Goal: Transaction & Acquisition: Purchase product/service

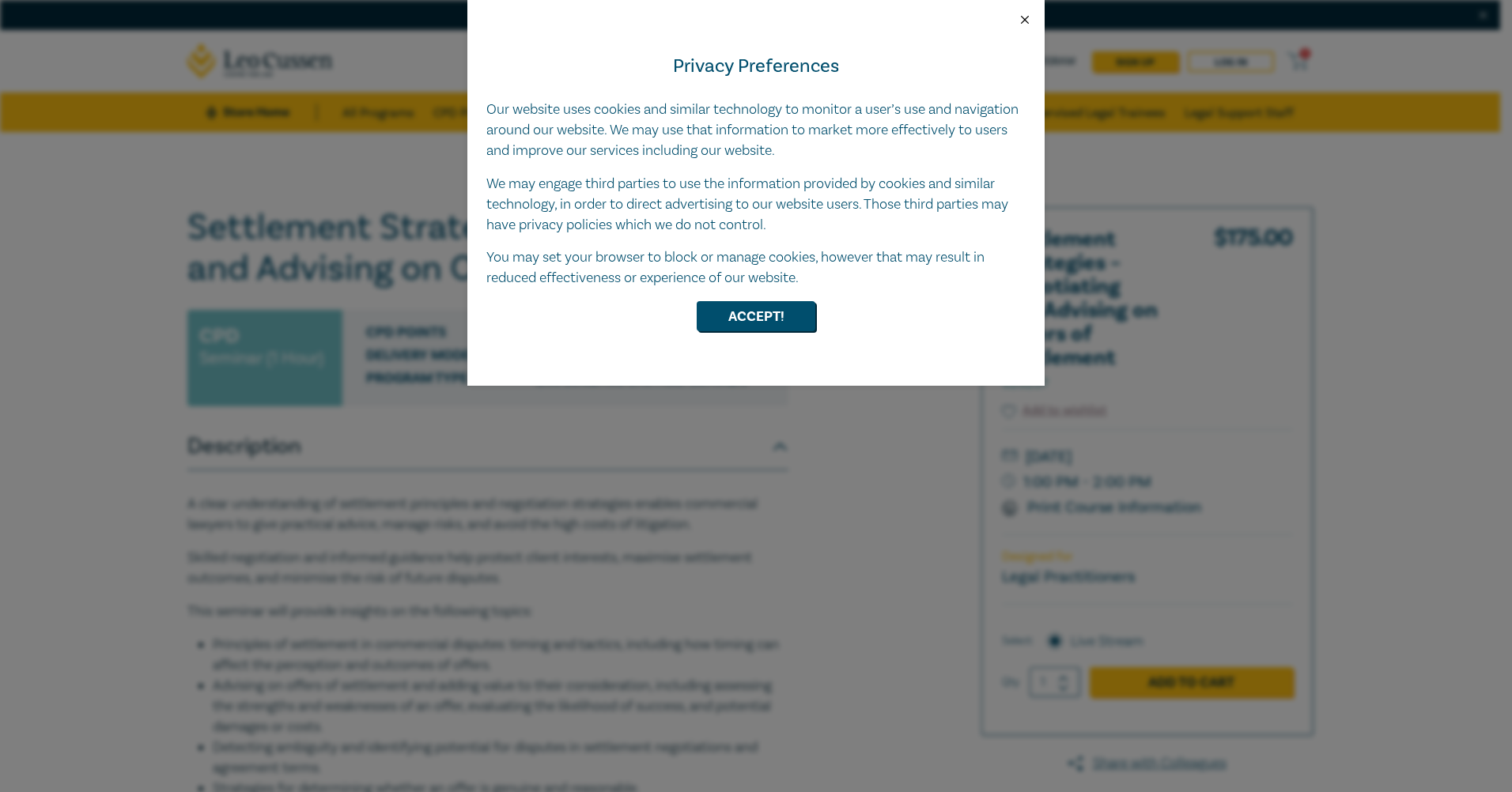
click at [805, 13] on button "Close" at bounding box center [1024, 20] width 14 height 14
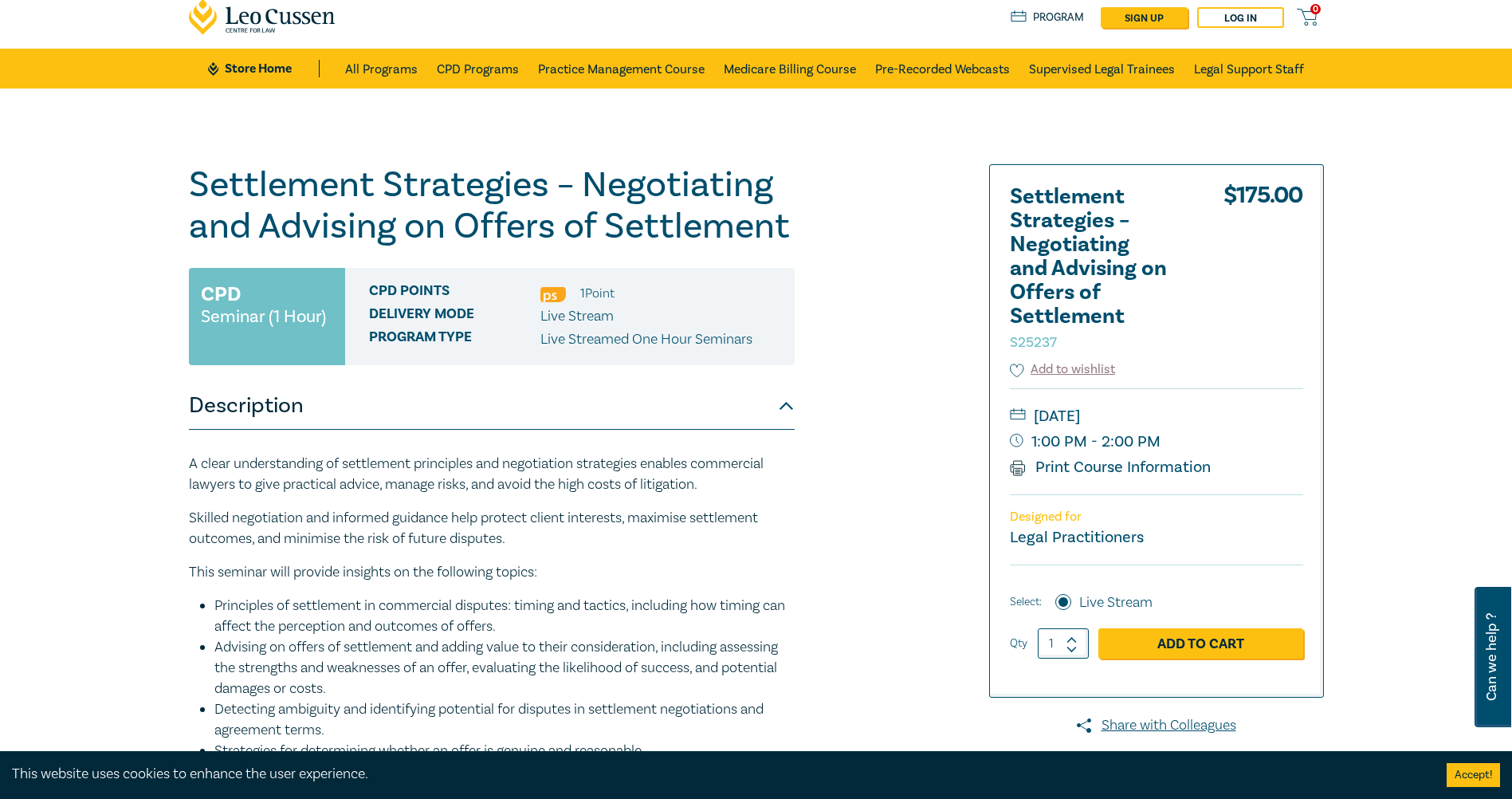
scroll to position [80, 0]
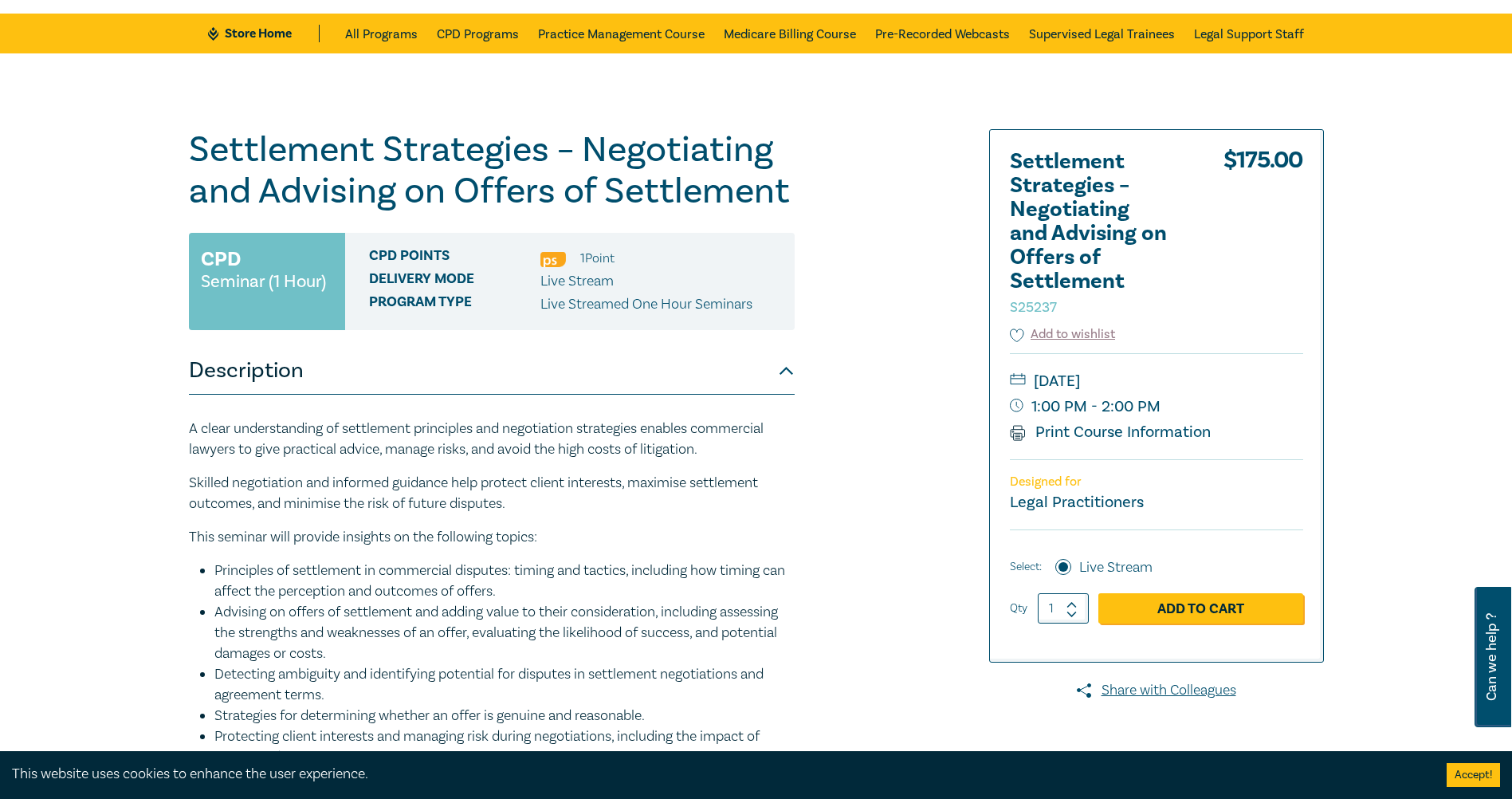
click at [607, 522] on div "A clear understanding of settlement principles and negotiation strategies enabl…" at bounding box center [492, 641] width 606 height 445
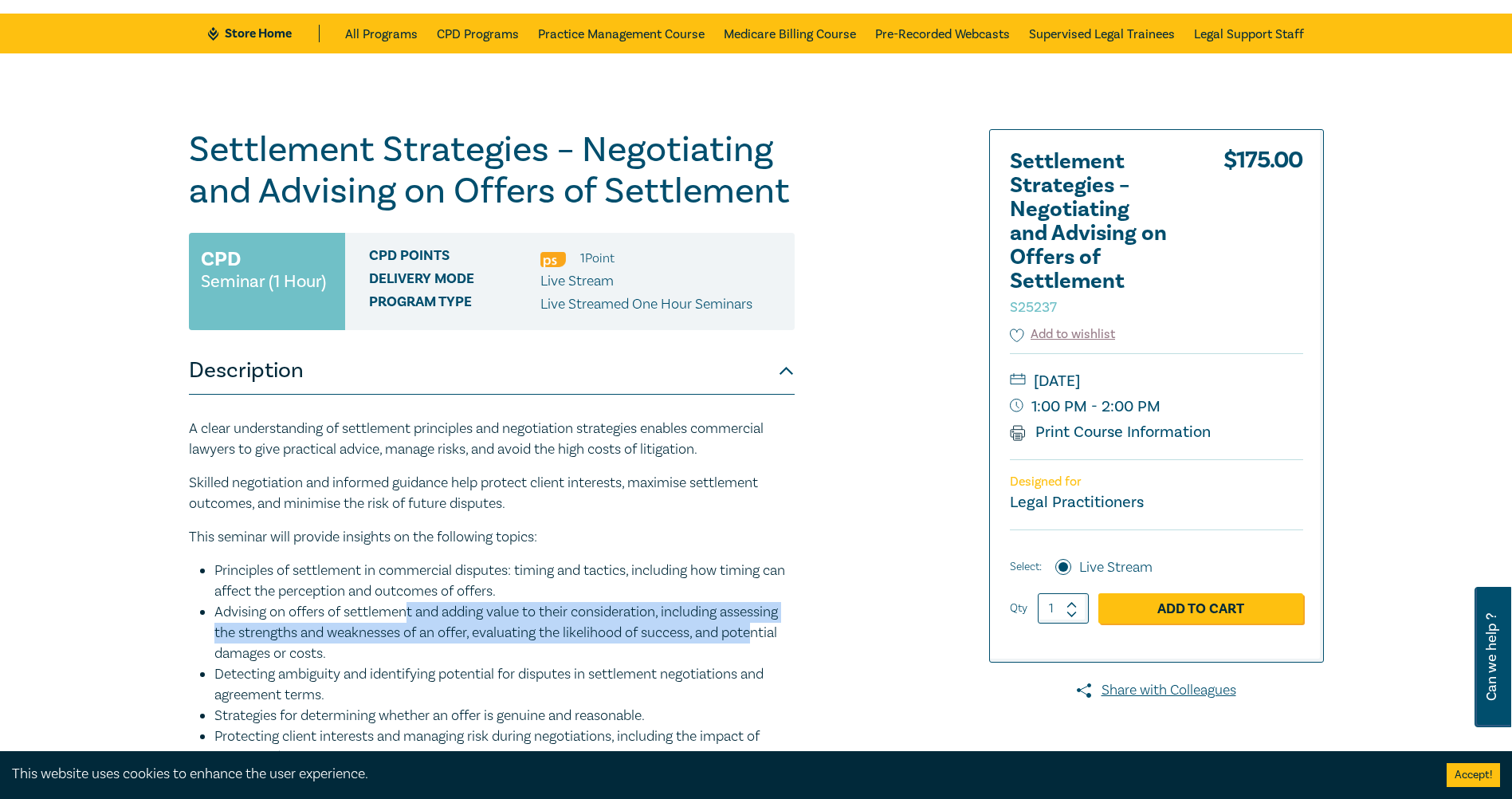
drag, startPoint x: 410, startPoint y: 611, endPoint x: 762, endPoint y: 633, distance: 352.7
click at [762, 522] on li "Advising on offers of settlement and adding value to their consideration, inclu…" at bounding box center [504, 633] width 581 height 62
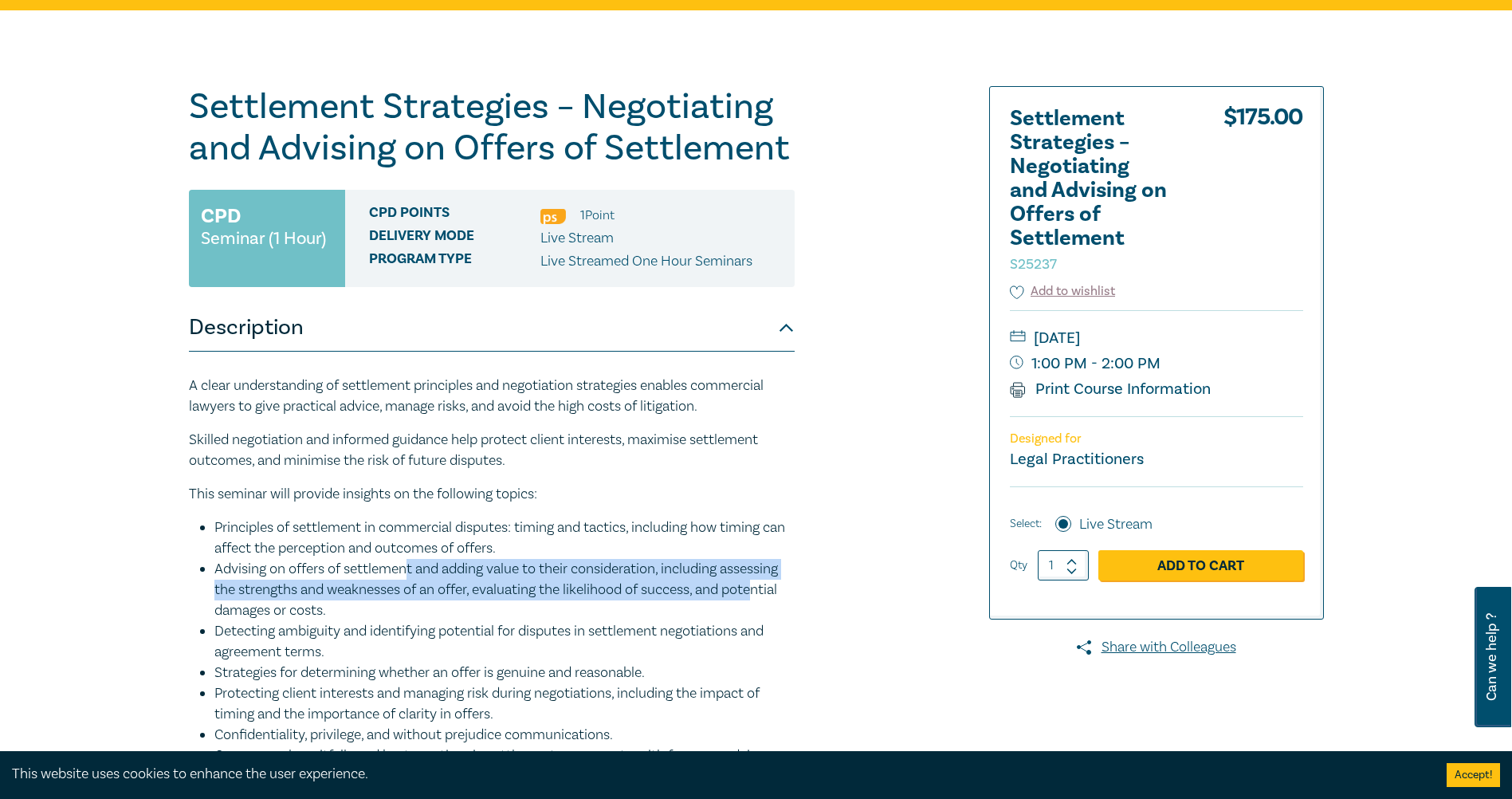
scroll to position [160, 0]
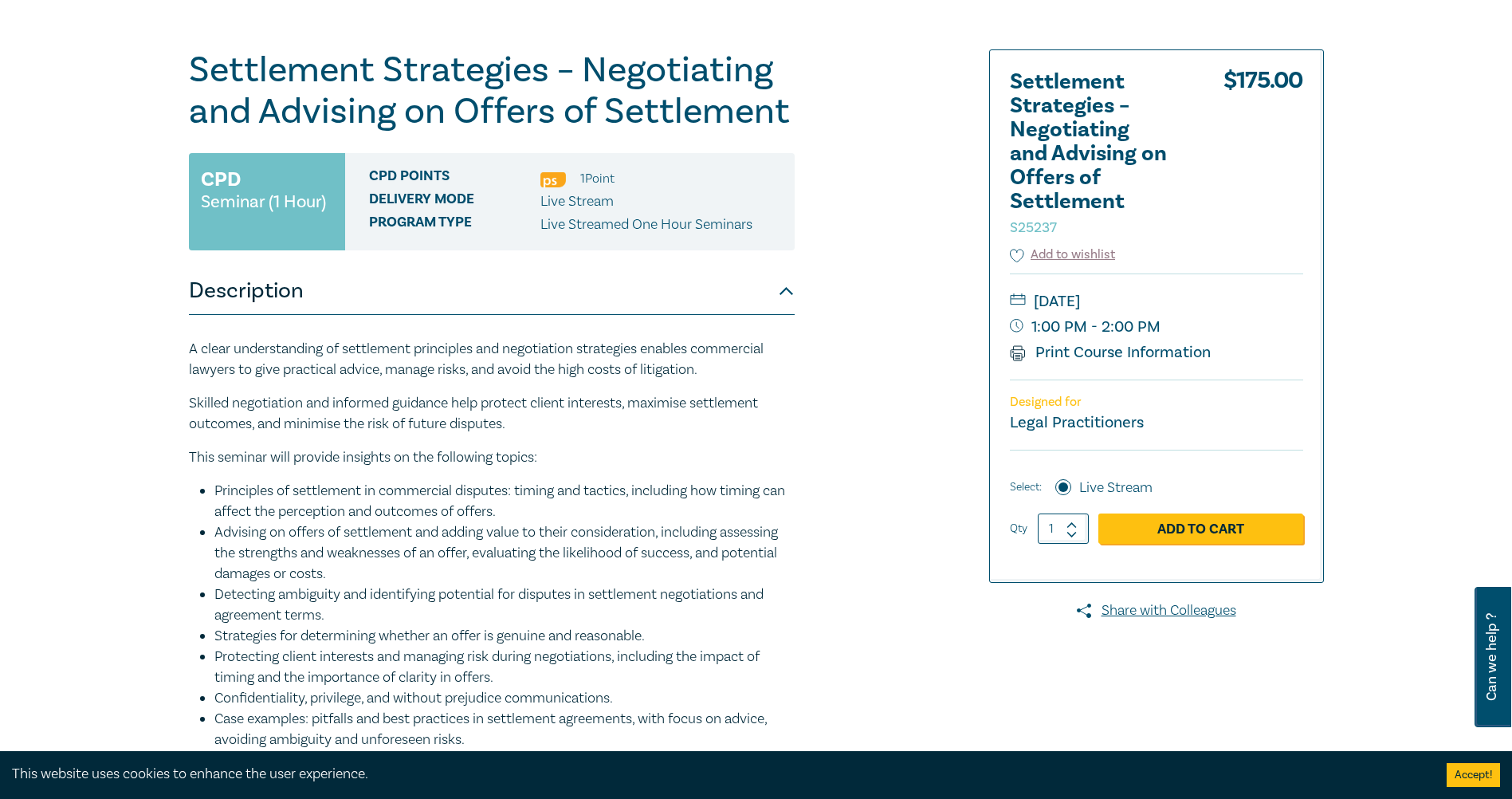
click at [641, 522] on li "Advising on offers of settlement and adding value to their consideration, inclu…" at bounding box center [504, 553] width 581 height 62
click at [425, 522] on li "Strategies for determining whether an offer is genuine and reasonable." at bounding box center [504, 636] width 581 height 21
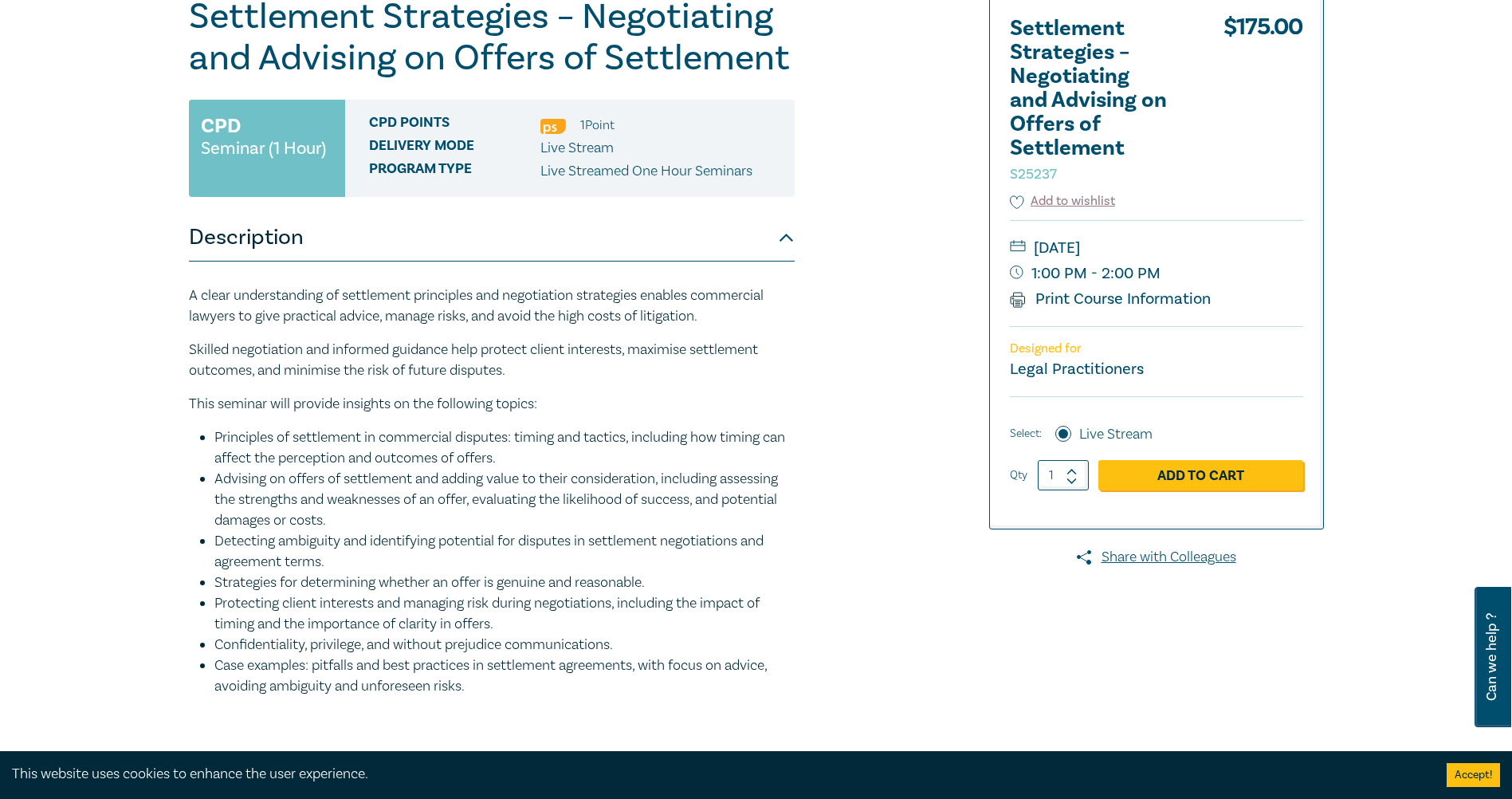
scroll to position [240, 0]
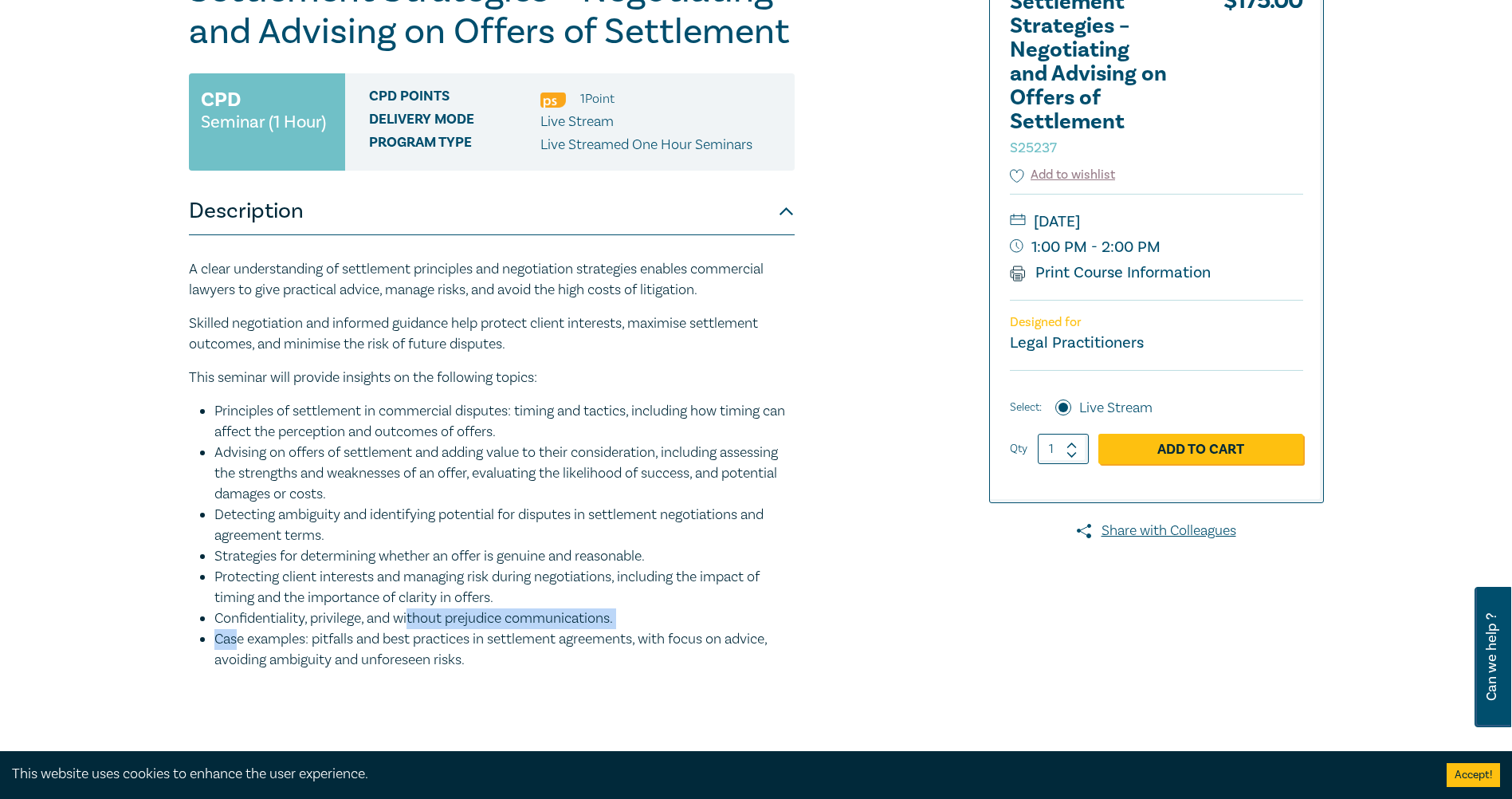
drag, startPoint x: 404, startPoint y: 628, endPoint x: 240, endPoint y: 633, distance: 164.1
click at [240, 522] on ul "Principles of settlement in commercial disputes: timing and tactics, including …" at bounding box center [492, 536] width 606 height 269
drag, startPoint x: 240, startPoint y: 633, endPoint x: 450, endPoint y: 660, distance: 211.7
click at [450, 522] on li "Case examples: pitfalls and best practices in settlement agreements, with focus…" at bounding box center [504, 650] width 581 height 41
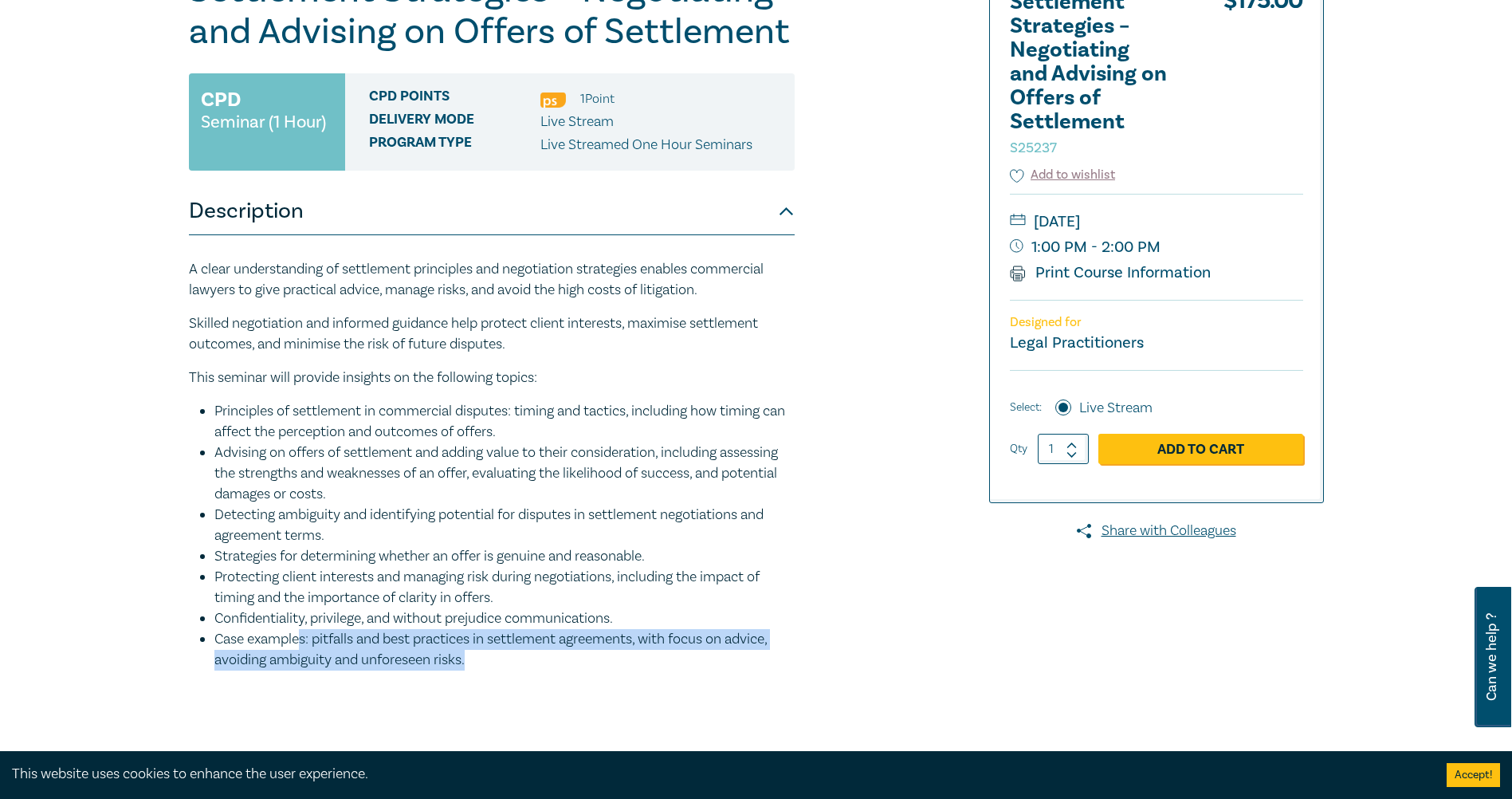
drag, startPoint x: 530, startPoint y: 660, endPoint x: 301, endPoint y: 646, distance: 229.4
click at [301, 522] on li "Case examples: pitfalls and best practices in settlement agreements, with focus…" at bounding box center [504, 650] width 581 height 41
drag, startPoint x: 301, startPoint y: 646, endPoint x: 553, endPoint y: 664, distance: 252.6
click at [553, 522] on li "Case examples: pitfalls and best practices in settlement agreements, with focus…" at bounding box center [504, 650] width 581 height 41
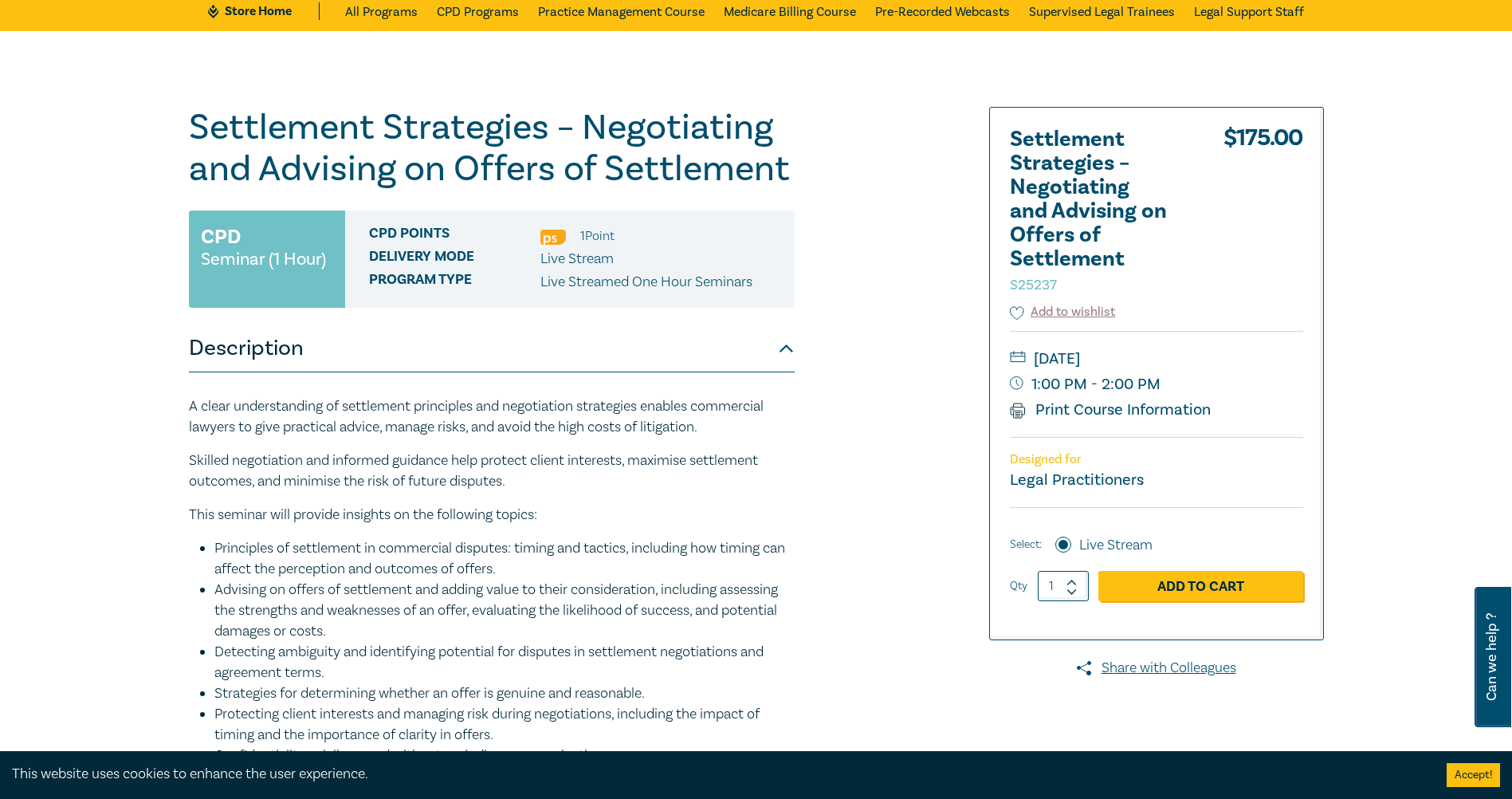
scroll to position [0, 0]
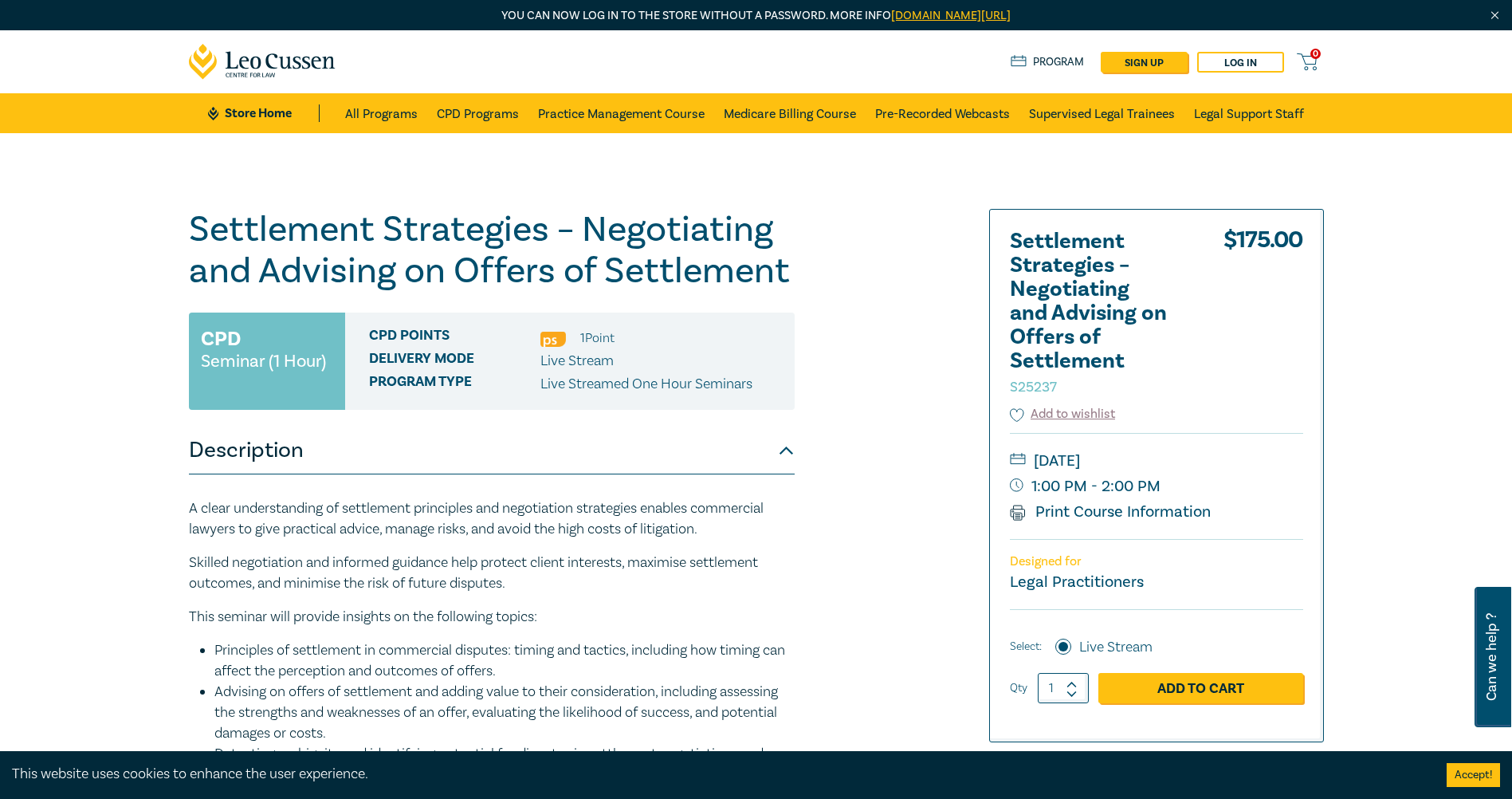
click at [543, 522] on p "Skilled negotiation and informed guidance help protect client interests, maximi…" at bounding box center [492, 574] width 606 height 41
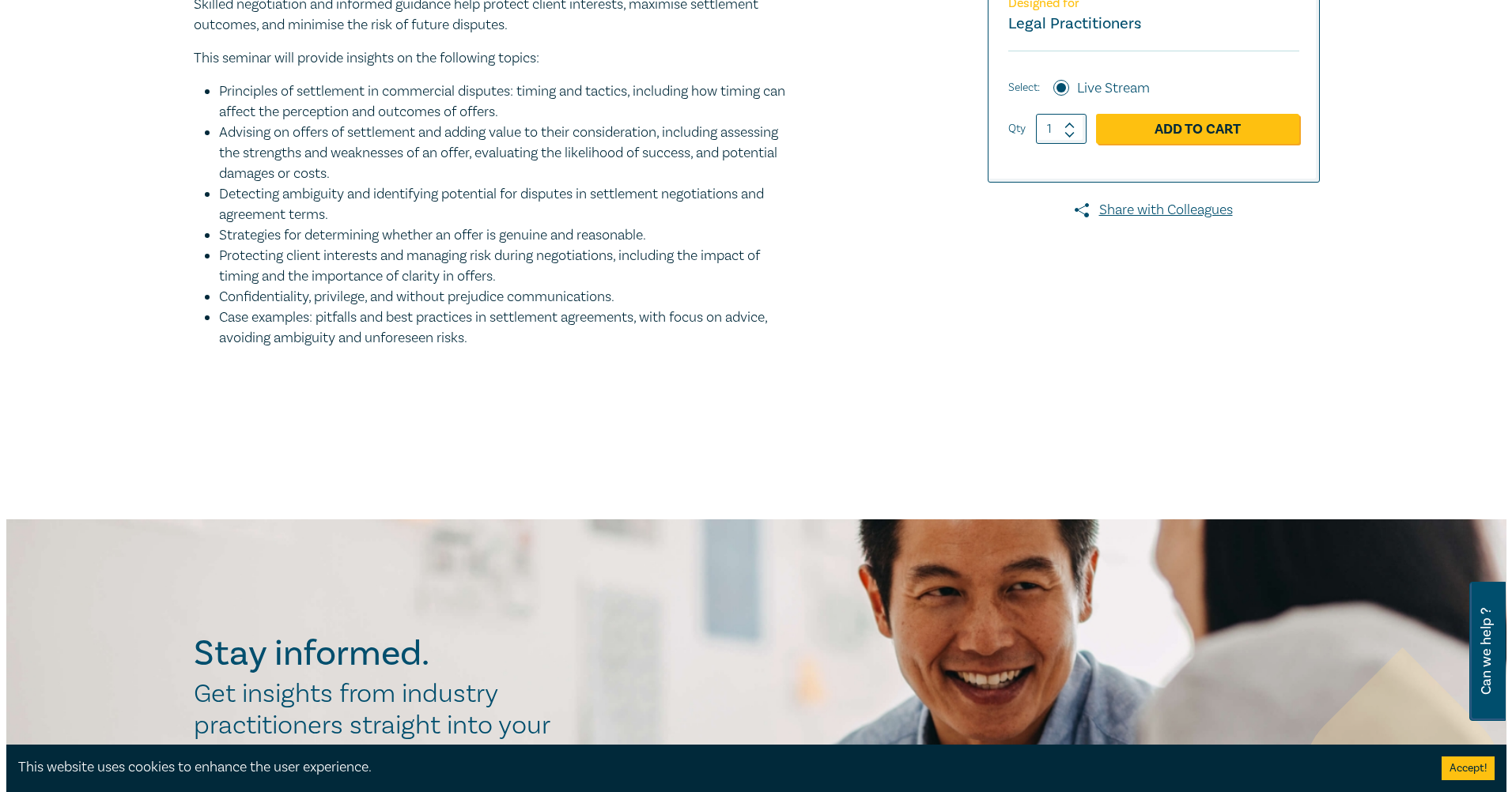
scroll to position [79, 0]
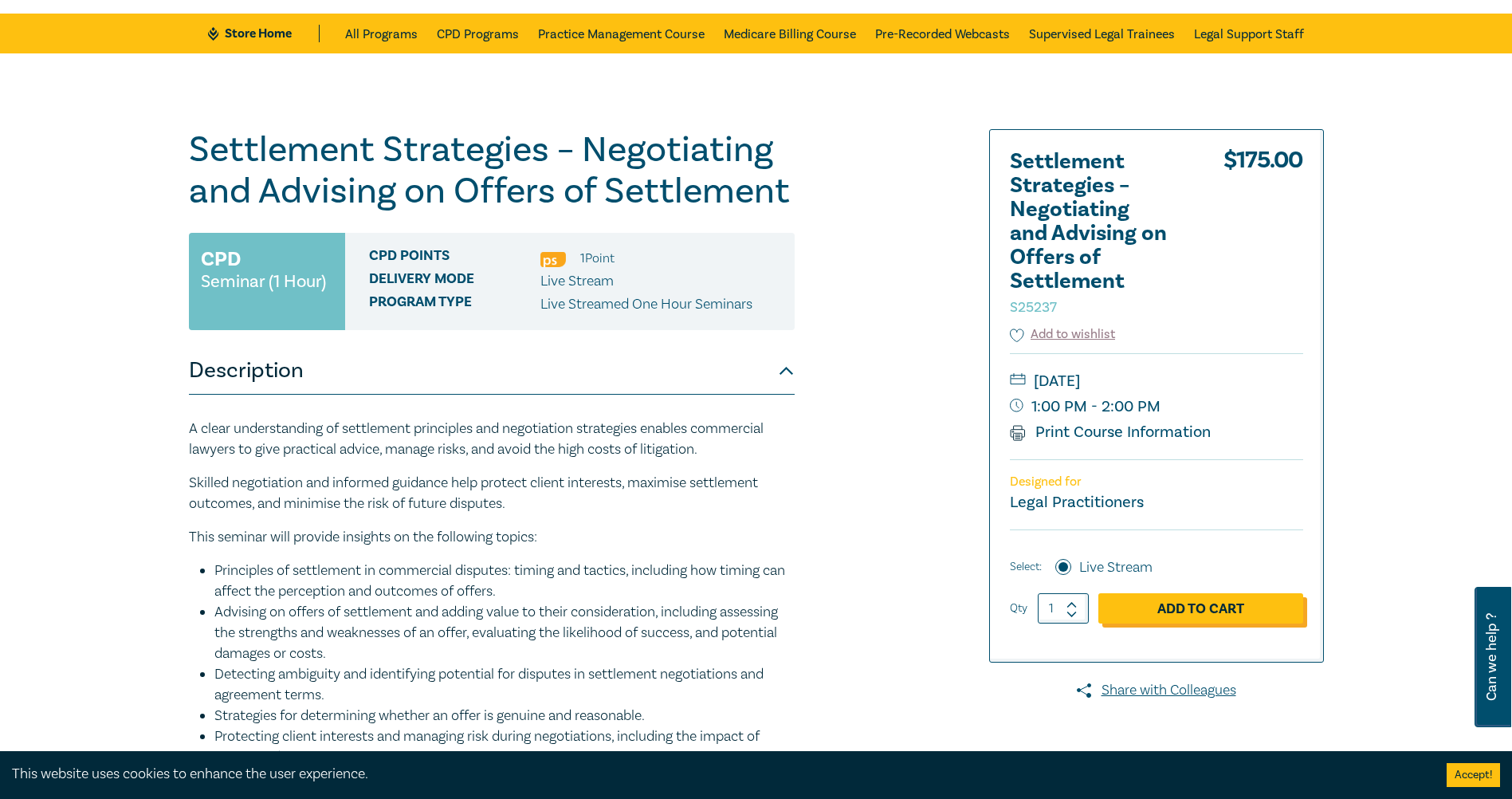
click at [812, 522] on link "Add to Cart" at bounding box center [1201, 609] width 205 height 31
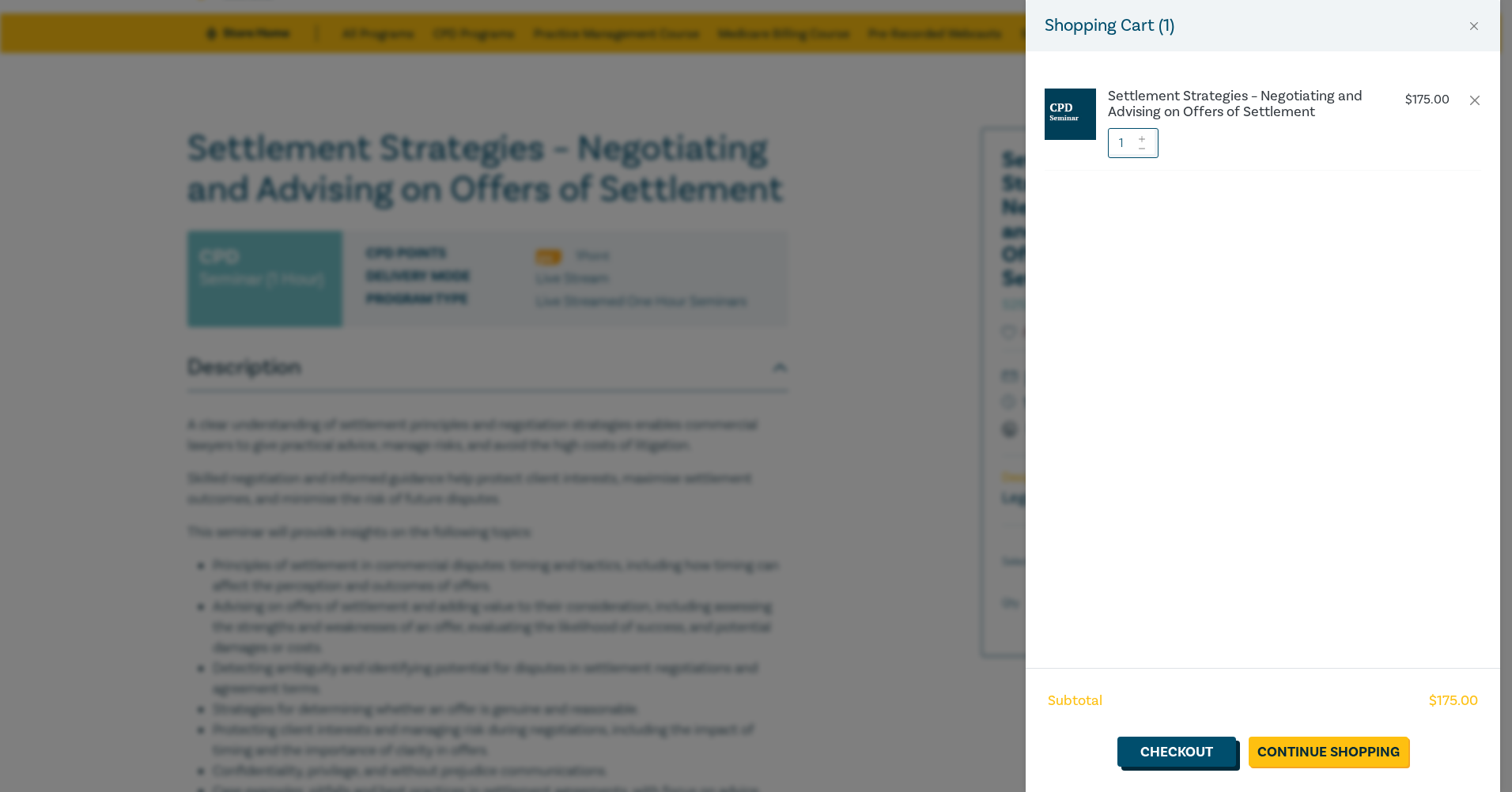
click at [805, 518] on link "Checkout" at bounding box center [1176, 752] width 118 height 30
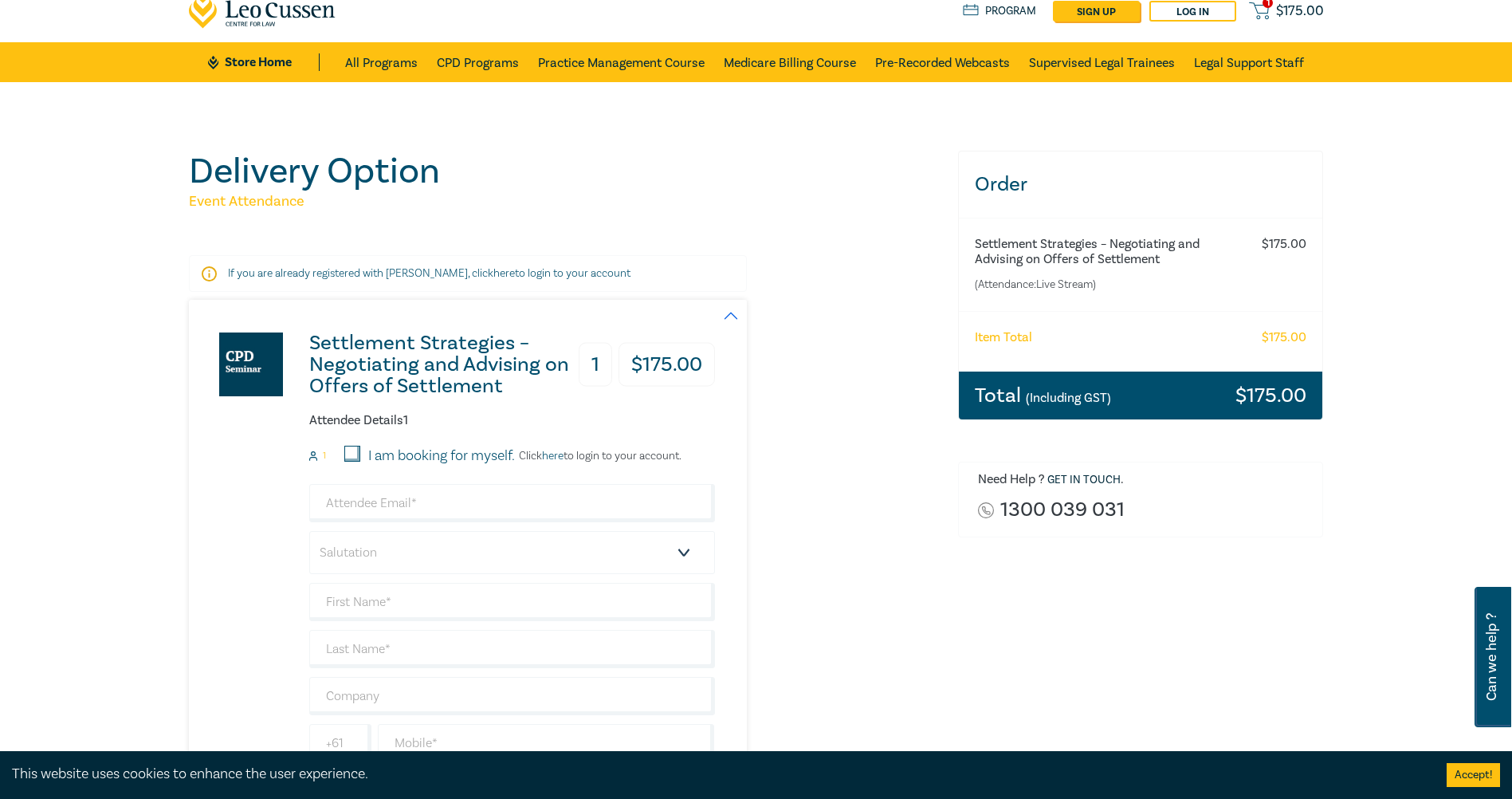
scroll to position [80, 0]
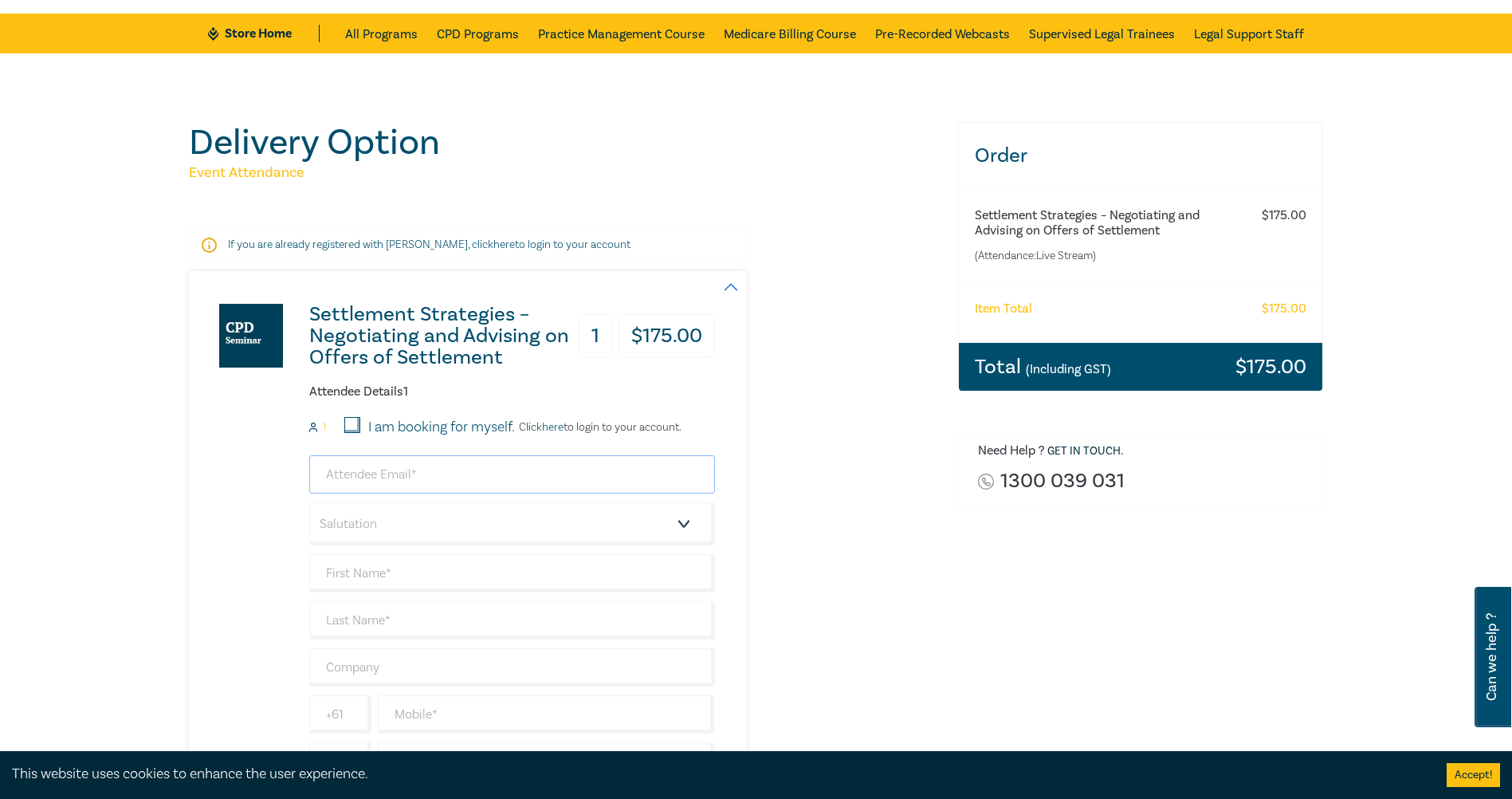
drag, startPoint x: 435, startPoint y: 478, endPoint x: 451, endPoint y: 477, distance: 16.0
click at [435, 478] on input "email" at bounding box center [512, 474] width 406 height 39
type input "hannah.murphy@bstone.legal"
click at [440, 522] on input "text" at bounding box center [512, 573] width 406 height 39
type input "Hannah"
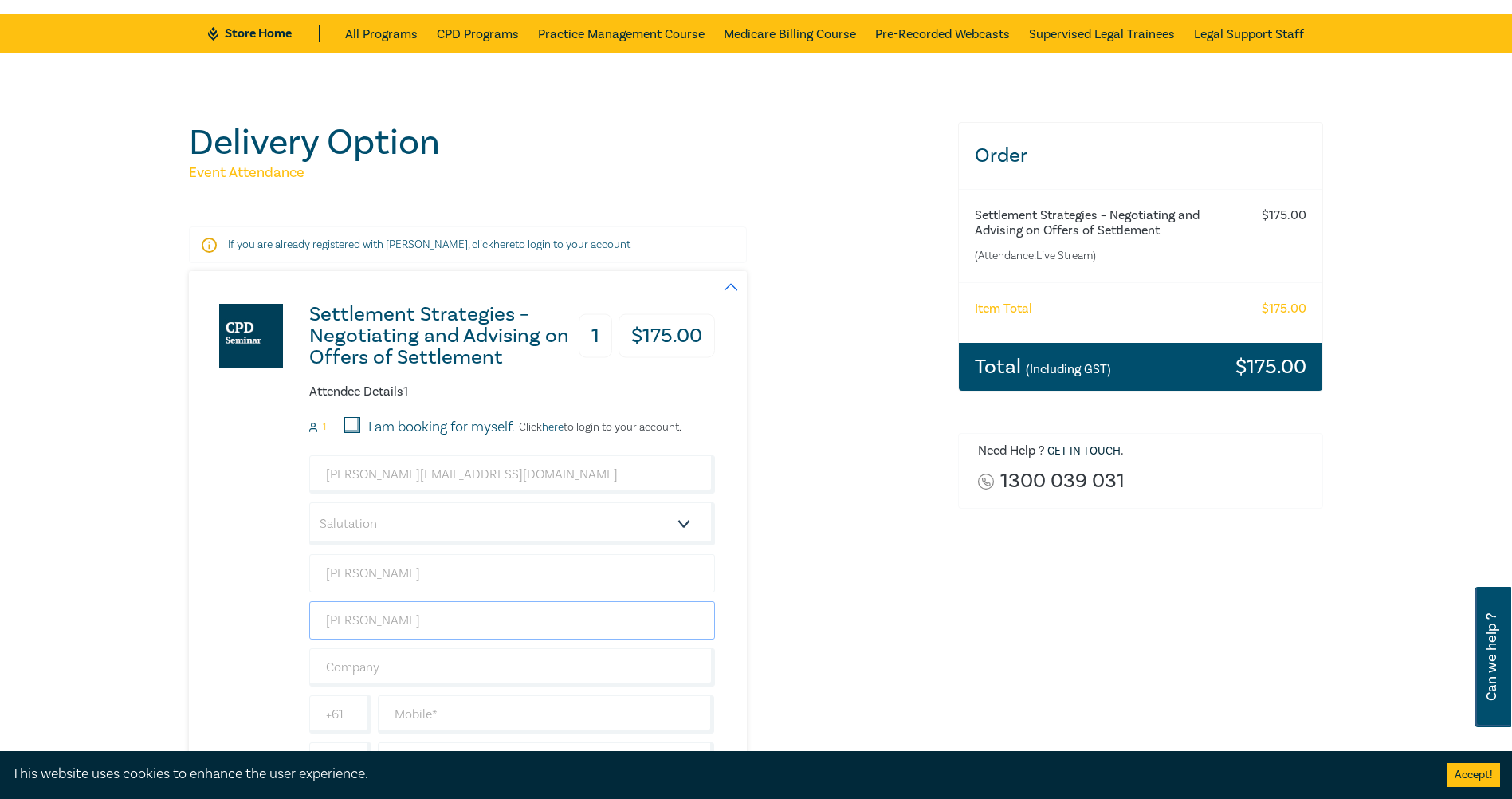
type input "Murphy"
type input "Blackstone Legal Costing"
click at [275, 522] on div "Settlement Strategies – Negotiating and Advising on Offers of Settlement 1 $ 17…" at bounding box center [452, 544] width 526 height 547
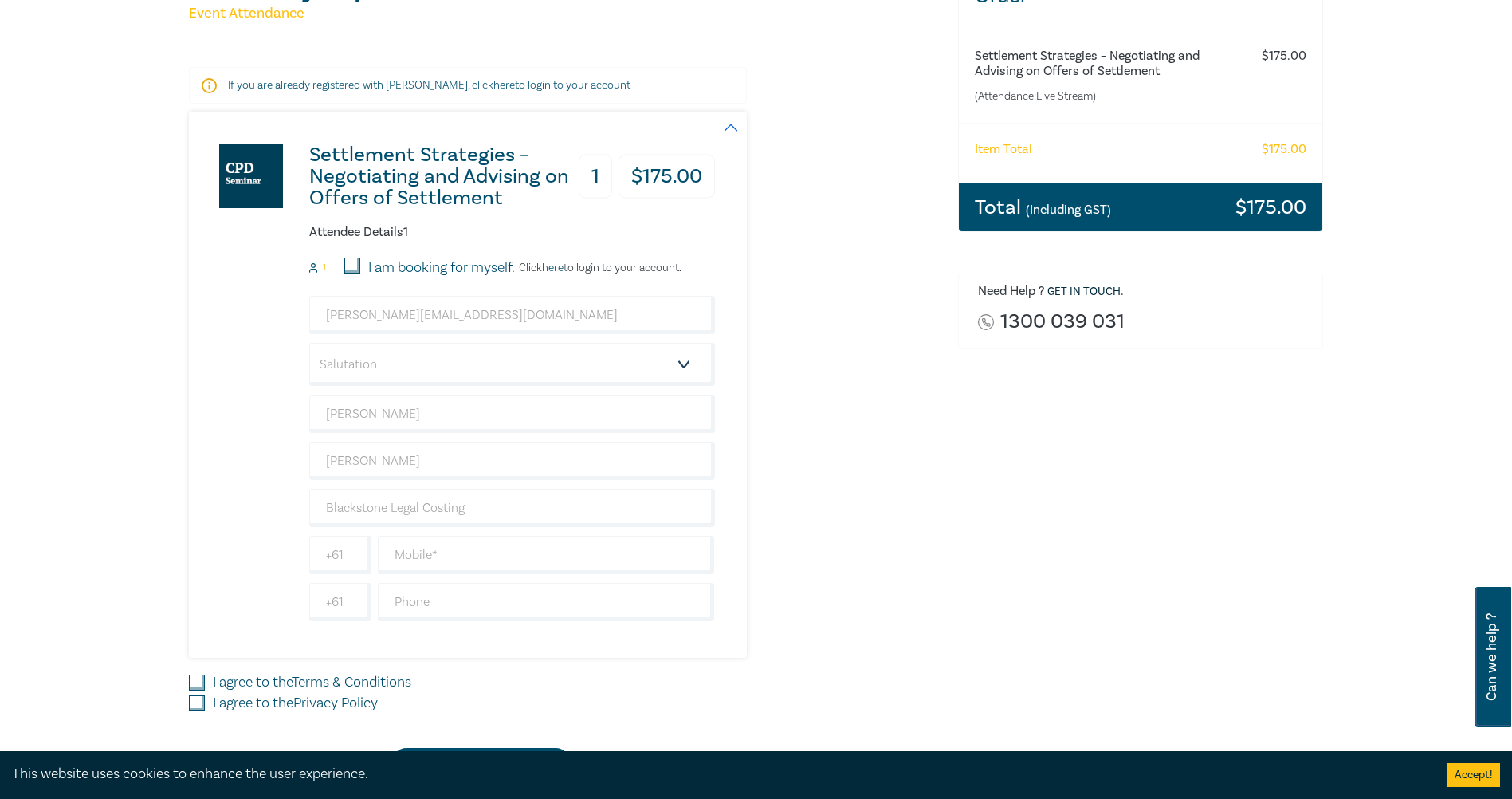
scroll to position [319, 0]
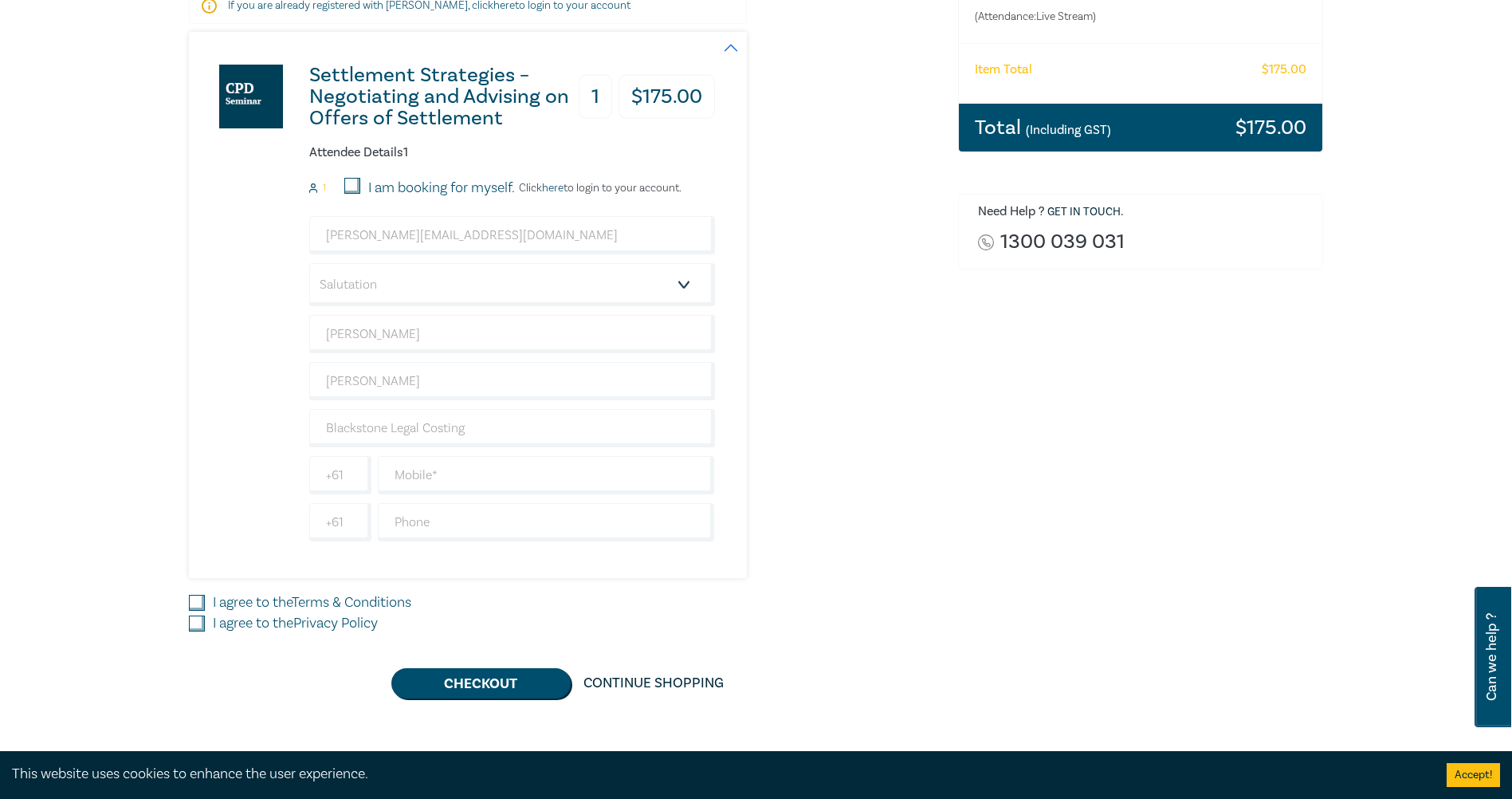
click at [373, 522] on link "Terms & Conditions" at bounding box center [351, 602] width 119 height 18
click at [205, 522] on input "I agree to the Terms & Conditions" at bounding box center [197, 603] width 16 height 16
checkbox input "true"
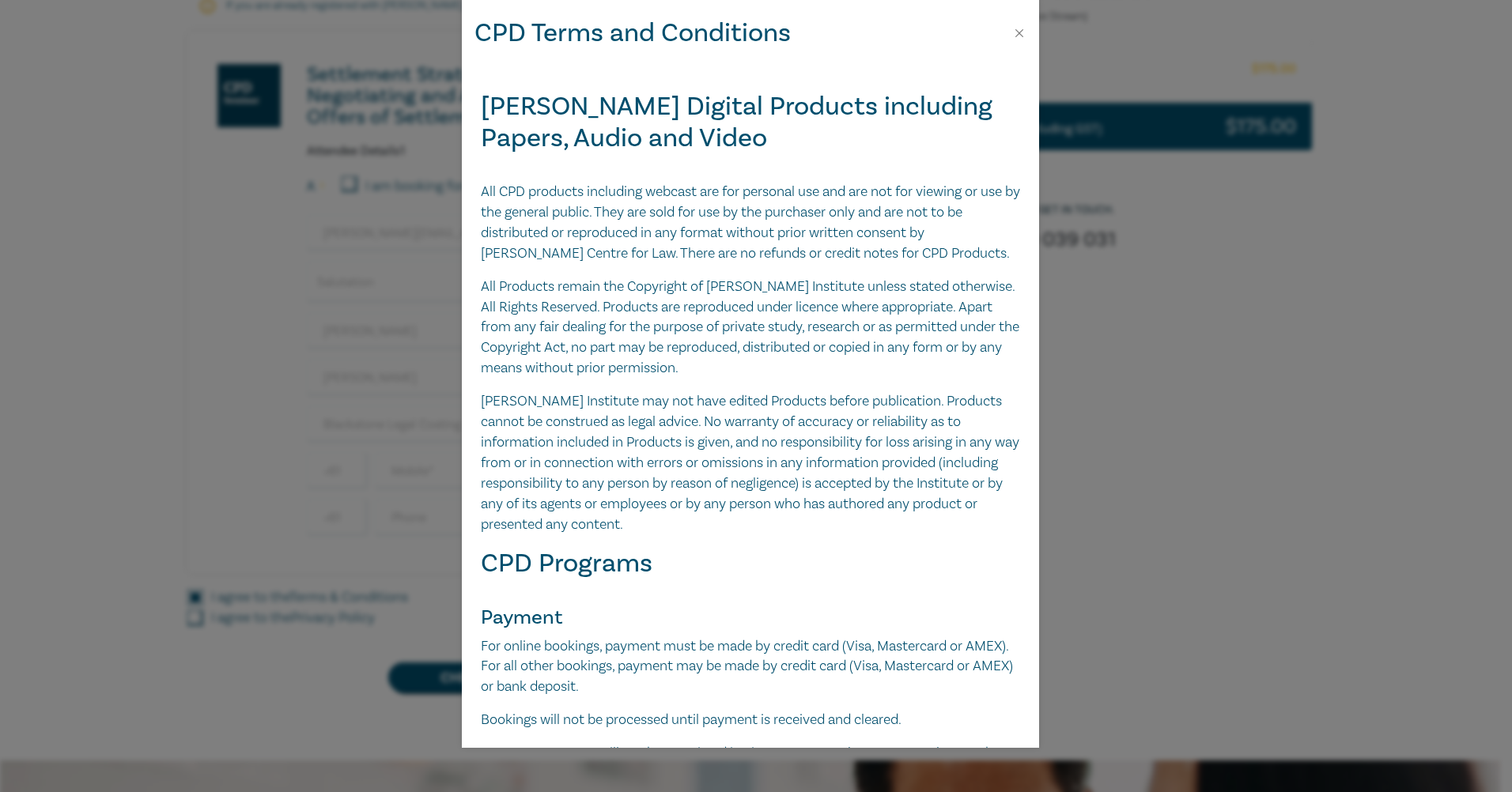
click at [335, 518] on div "CPD Terms and Conditions Leo Cussen Digital Products including Papers, Audio an…" at bounding box center [756, 396] width 1512 height 792
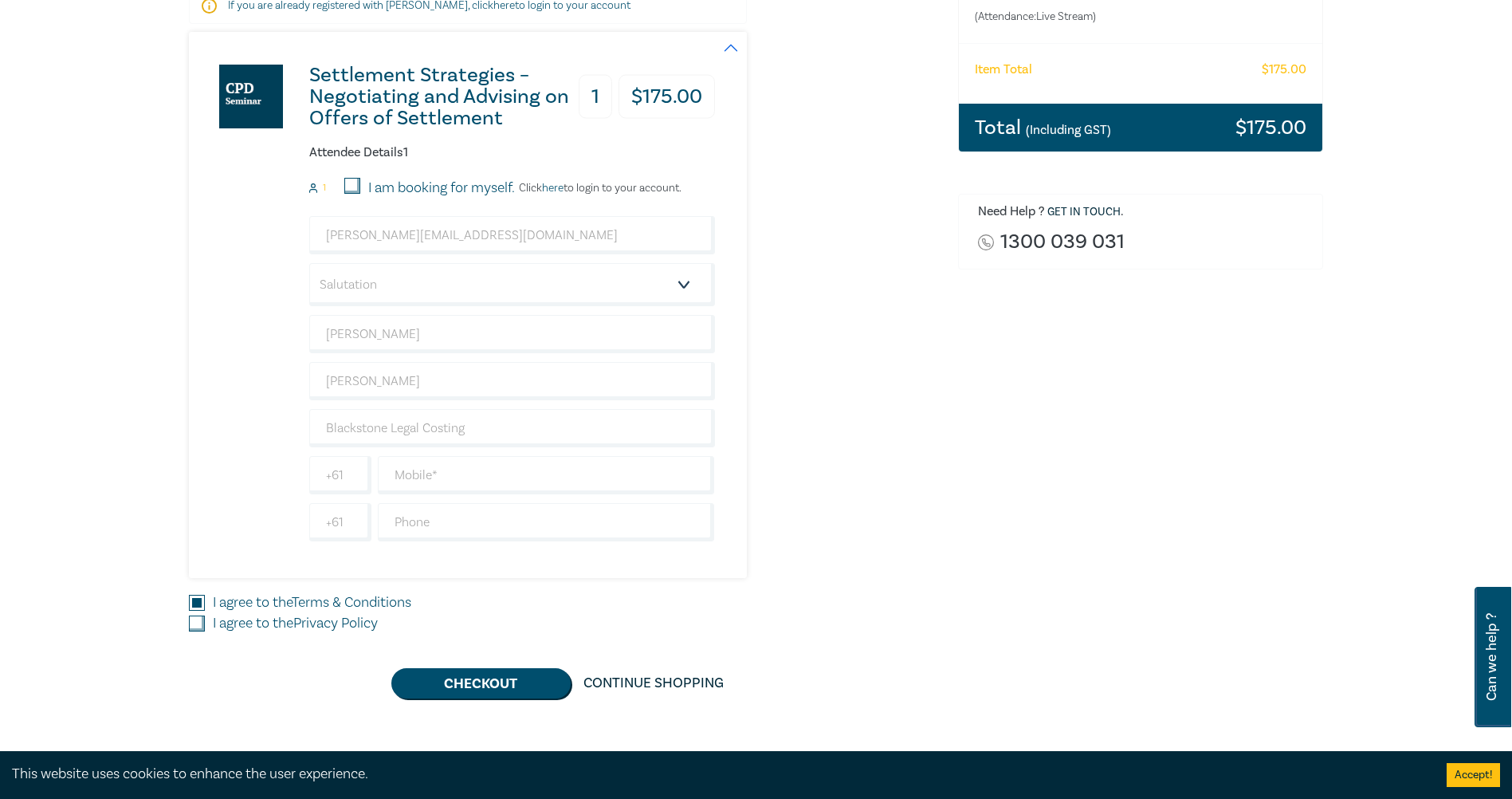
click at [197, 522] on input "I agree to the Privacy Policy" at bounding box center [197, 624] width 16 height 16
checkbox input "true"
click at [447, 511] on input "text" at bounding box center [546, 522] width 337 height 39
click at [450, 522] on input "text" at bounding box center [546, 522] width 337 height 39
click at [442, 522] on input "text" at bounding box center [546, 522] width 337 height 39
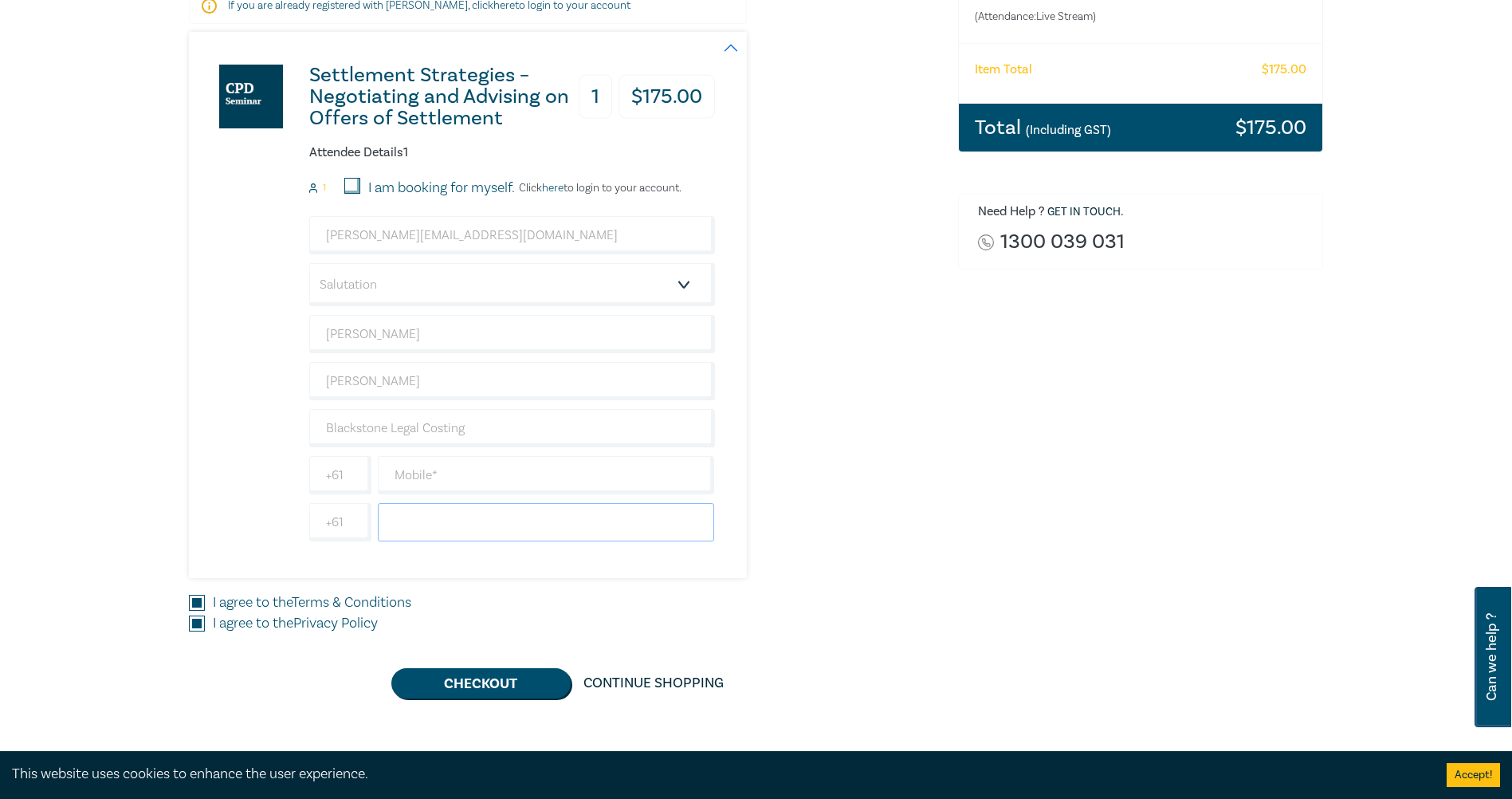
paste input "03 8595 1024"
click at [401, 521] on input "03 8595 1024" at bounding box center [546, 522] width 337 height 39
type input "03 8595 1024"
click at [812, 522] on div "Settlement Strategies – Negotiating and Advising on Offers of Settlement 1 $ 17…" at bounding box center [564, 305] width 750 height 547
click at [445, 483] on input "text" at bounding box center [546, 475] width 337 height 39
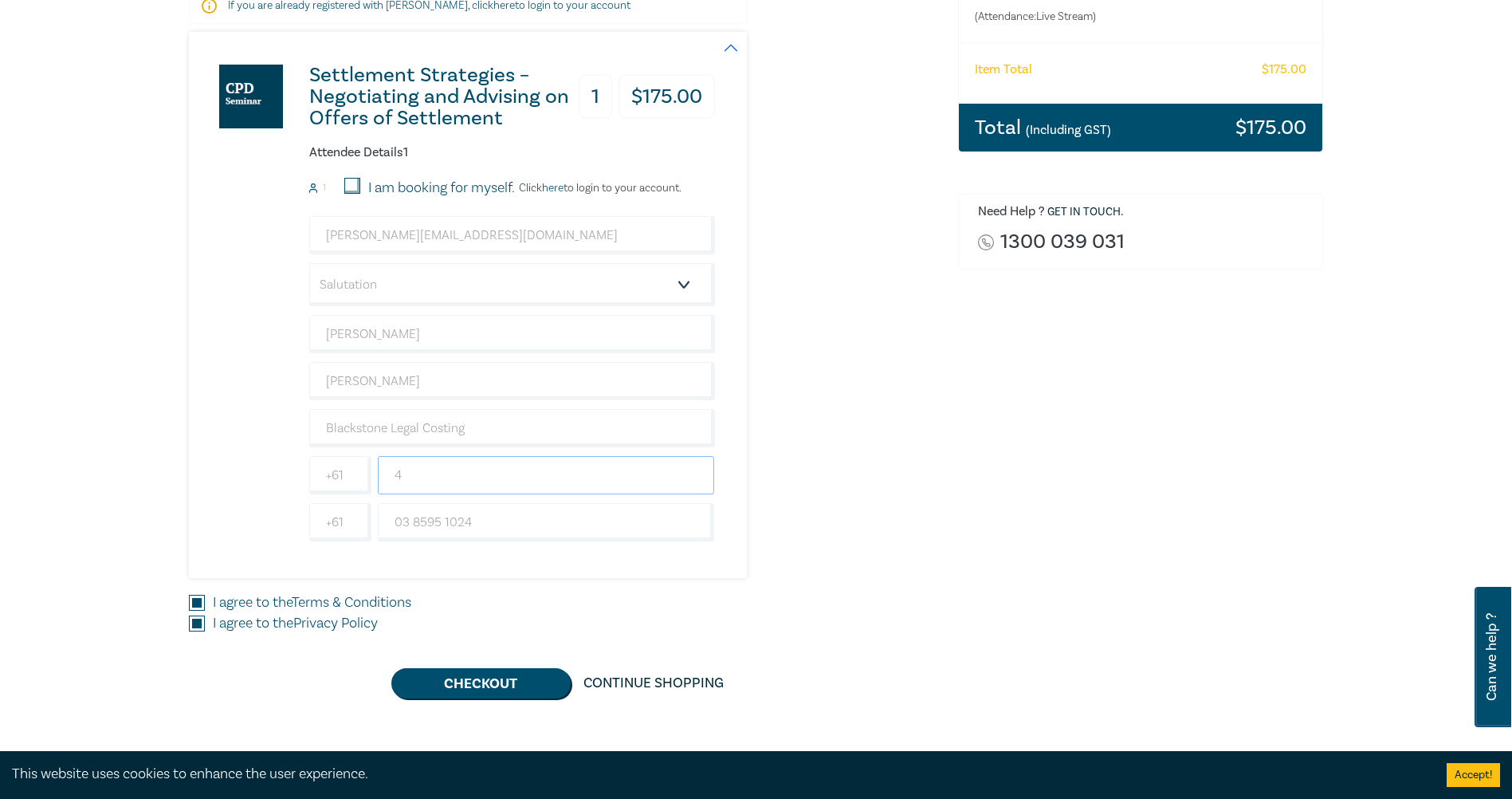
drag, startPoint x: 475, startPoint y: 474, endPoint x: 302, endPoint y: 473, distance: 173.0
click at [302, 473] on div "Settlement Strategies – Negotiating and Advising on Offers of Settlement 1 $ 17…" at bounding box center [452, 305] width 526 height 547
paste input "0458 002 939"
click at [405, 470] on input "0458 002 939" at bounding box center [546, 475] width 337 height 39
type input "0458 002 939"
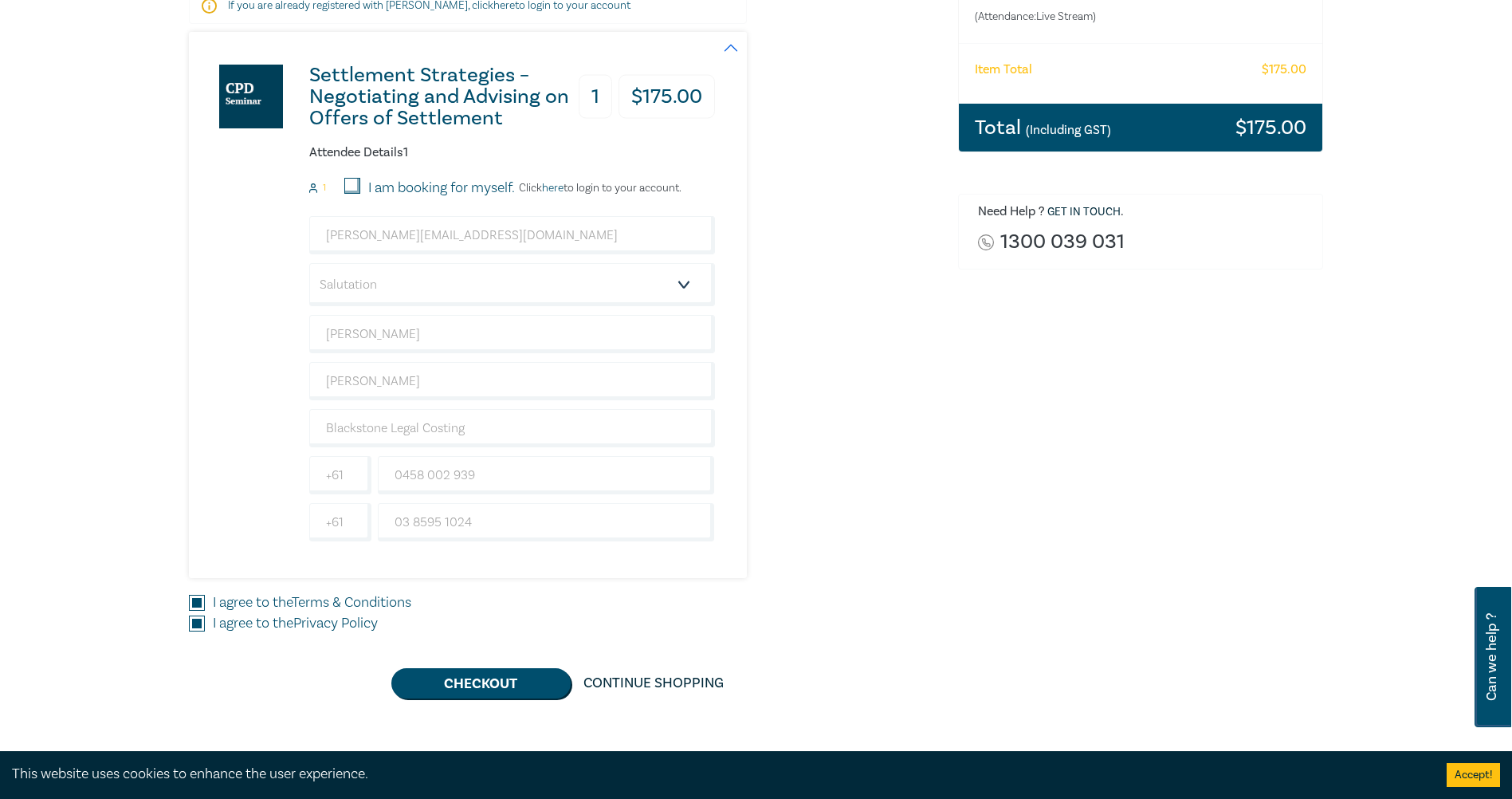
click at [812, 472] on div "Delivery Option Event Attendance If you are already registered with Leo Cussen,…" at bounding box center [564, 290] width 769 height 816
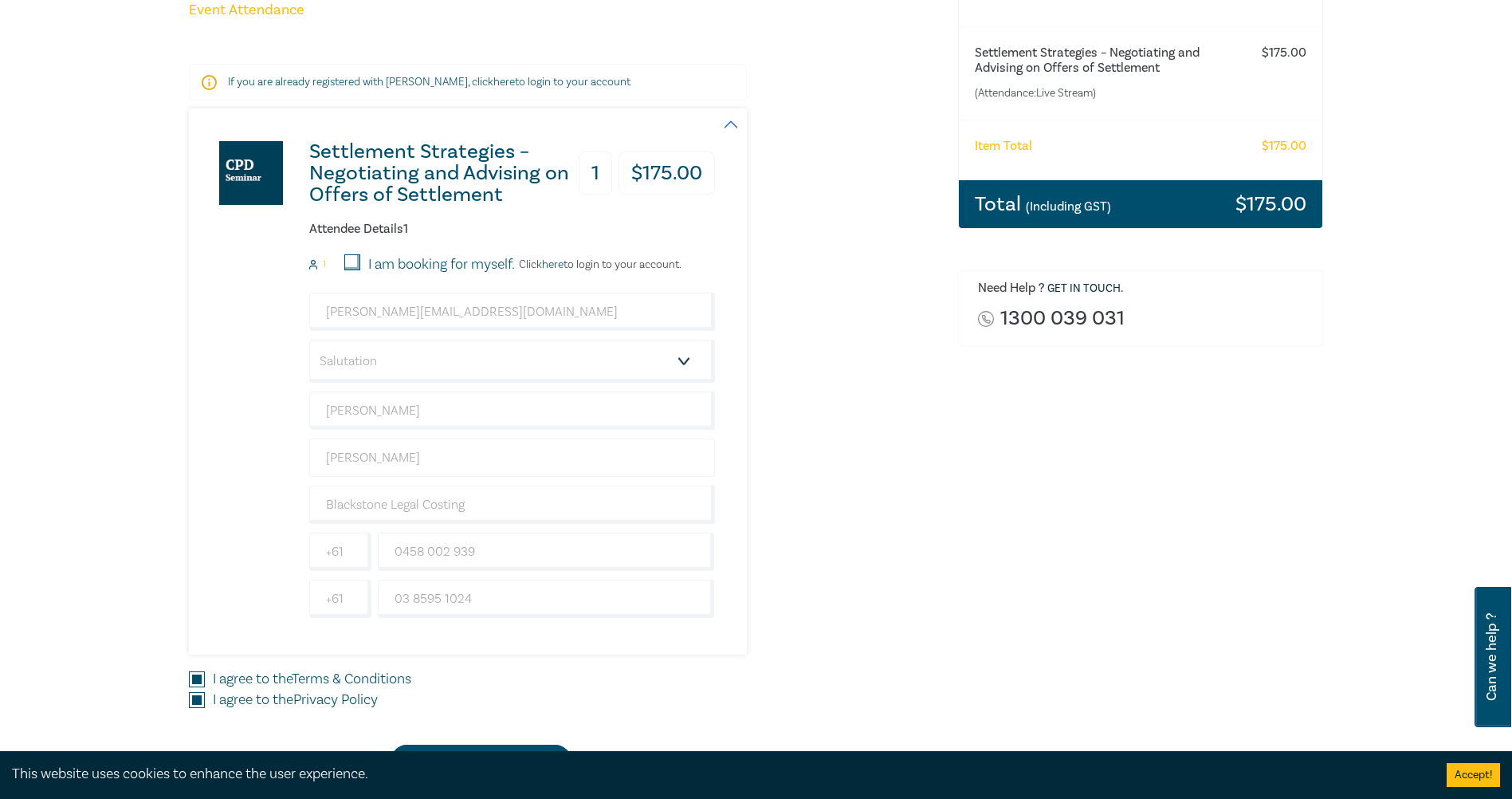
scroll to position [240, 0]
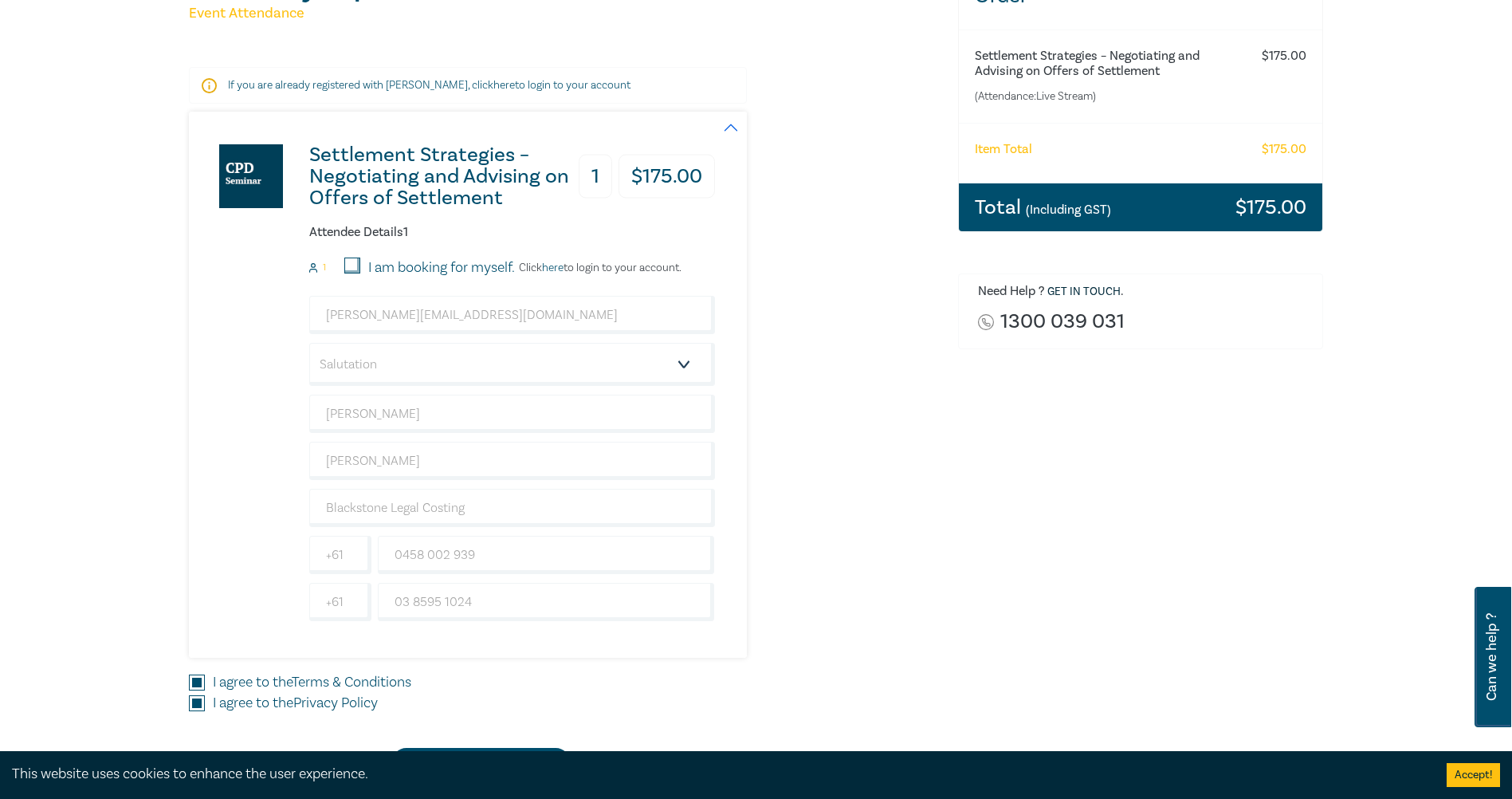
click at [812, 492] on div "Order Settlement Strategies – Negotiating and Advising on Offers of Settlement …" at bounding box center [1141, 370] width 385 height 816
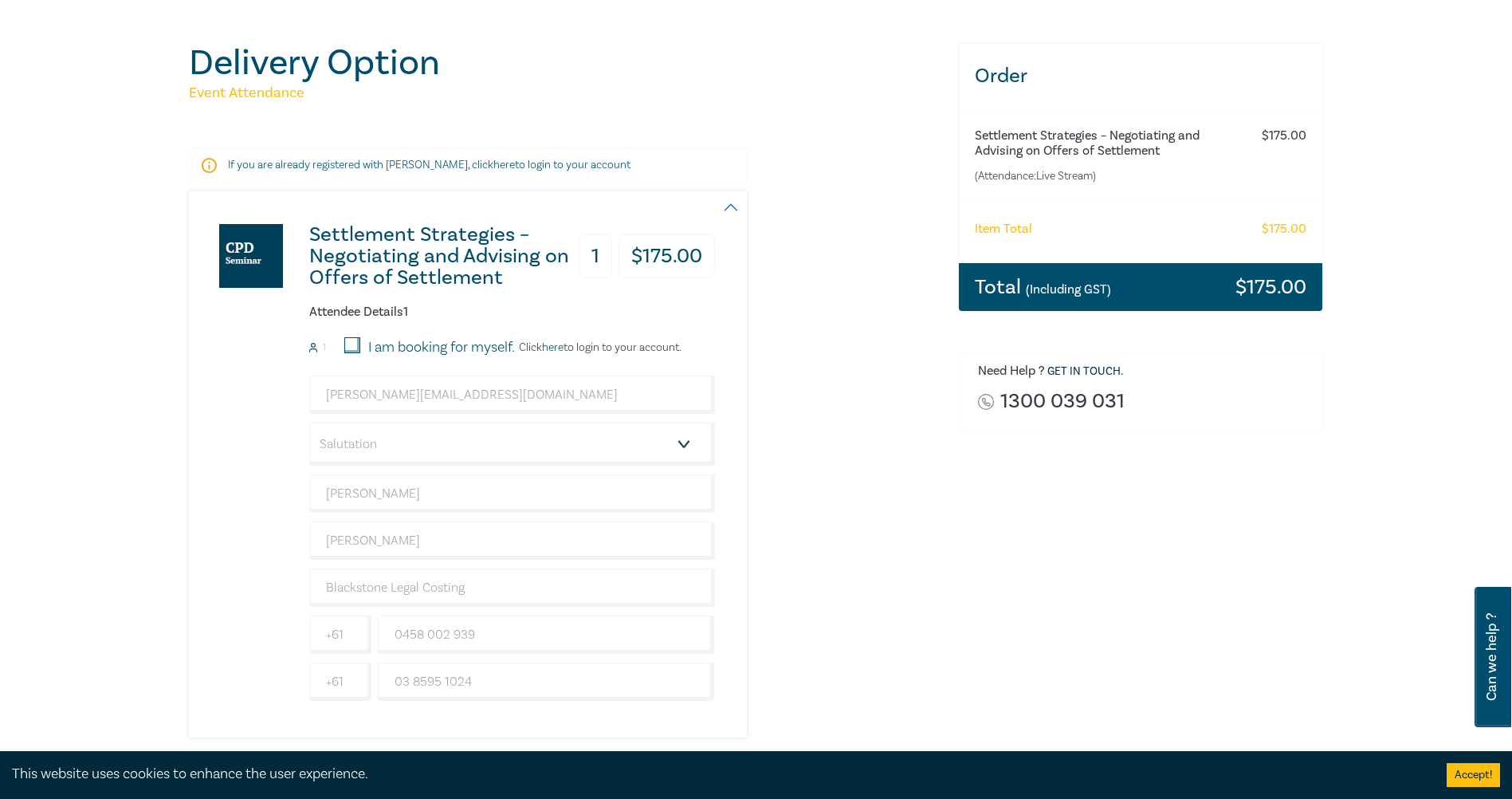
scroll to position [0, 0]
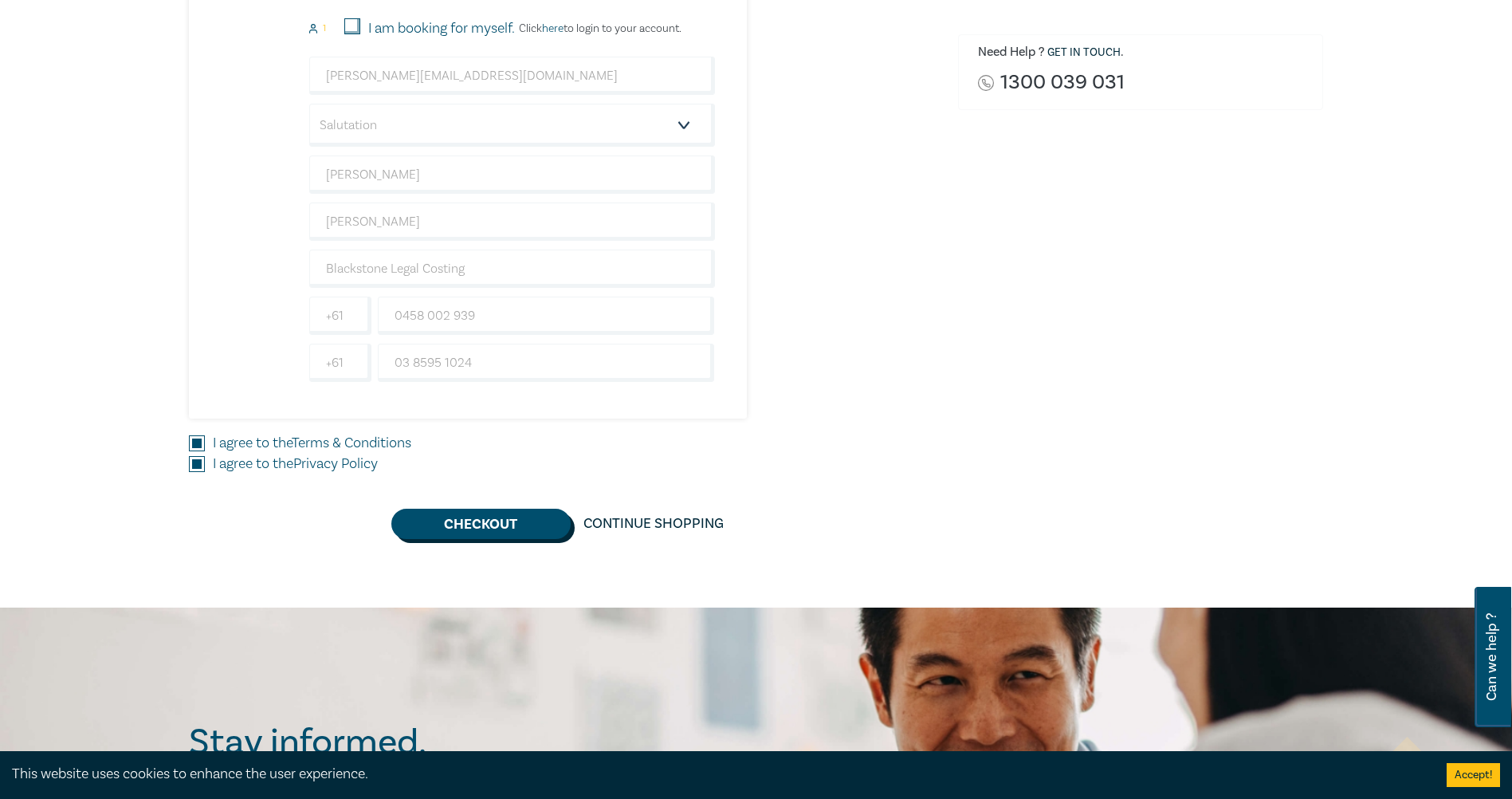
click at [482, 522] on button "Checkout" at bounding box center [481, 524] width 179 height 31
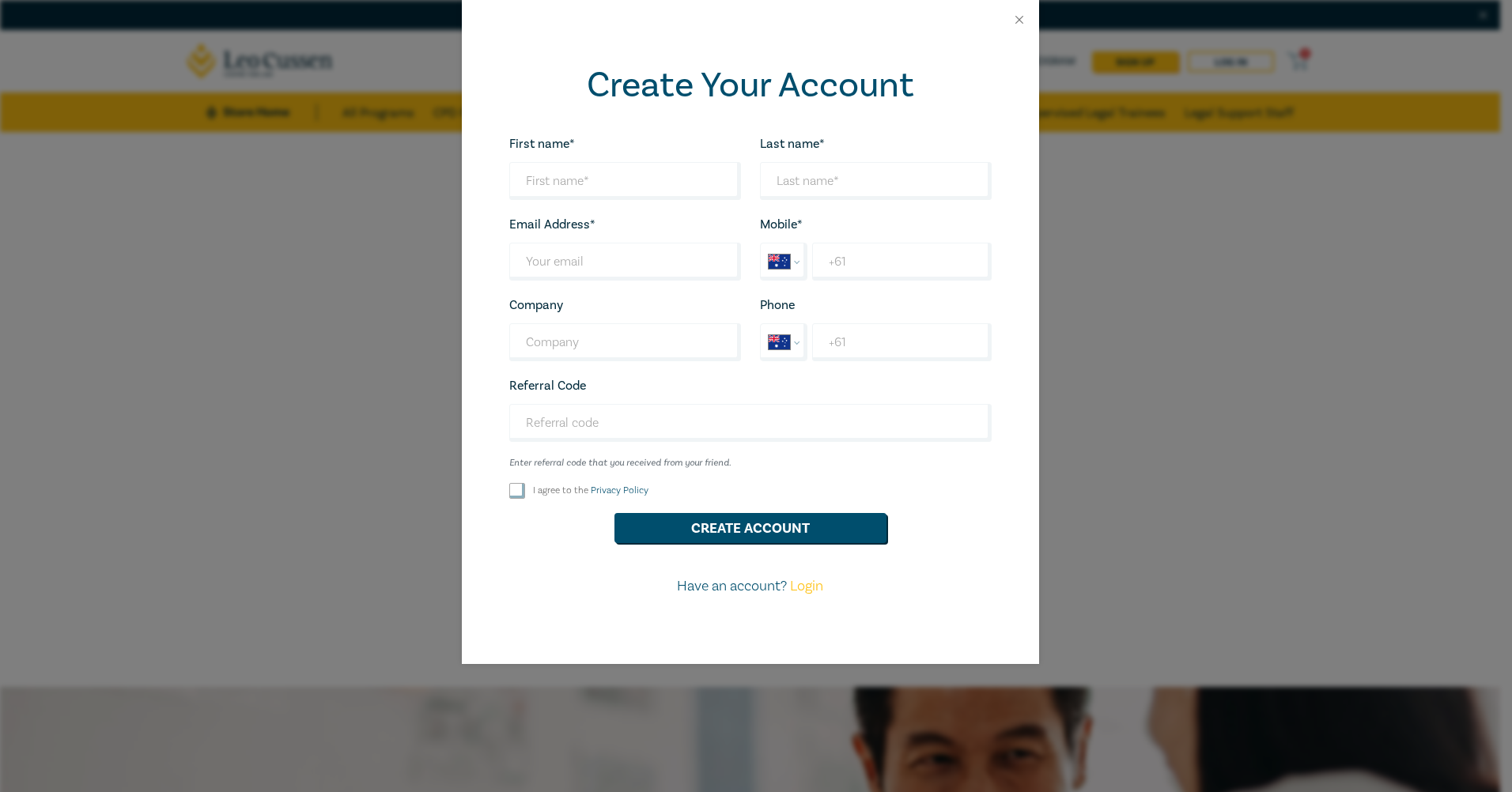
select select "AU"
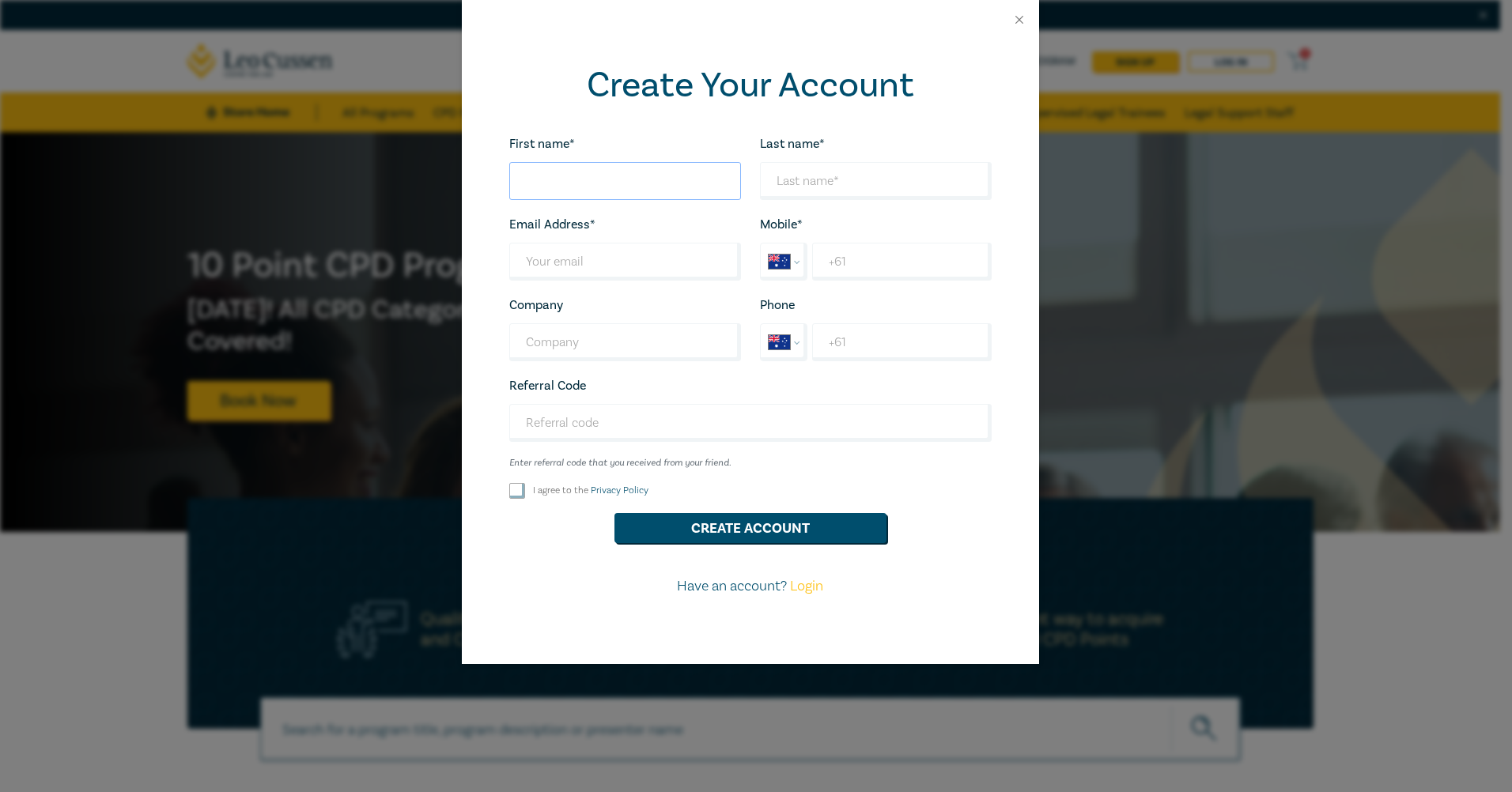
click at [624, 165] on input "First name*" at bounding box center [625, 181] width 231 height 38
type input "[PERSON_NAME]"
type input "kerry.lim@bstone.legal"
drag, startPoint x: 925, startPoint y: 167, endPoint x: 487, endPoint y: 165, distance: 438.0
click at [481, 164] on div "Create Your Account First name* Kerry Looks good! Last name* kerry.lim@bstone.l…" at bounding box center [750, 352] width 578 height 625
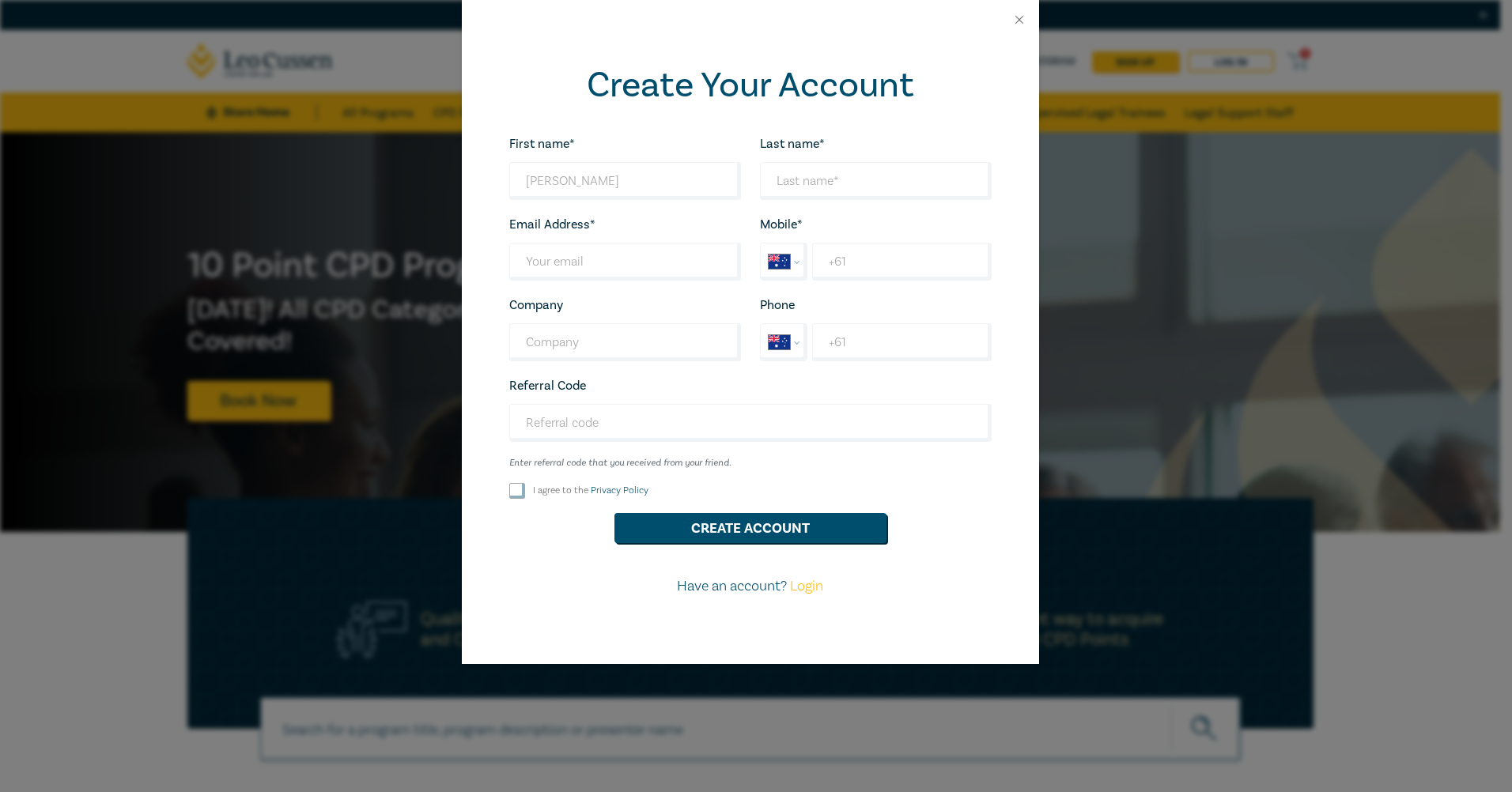
click at [590, 238] on div "Email Address* Wrong Email Address." at bounding box center [626, 247] width 251 height 67
drag, startPoint x: 596, startPoint y: 247, endPoint x: 606, endPoint y: 247, distance: 10.0
click at [596, 247] on input "Last name*" at bounding box center [625, 262] width 231 height 38
paste input "kerry.lim@bstone.legal"
type input "kerry.lim@bstone.legal"
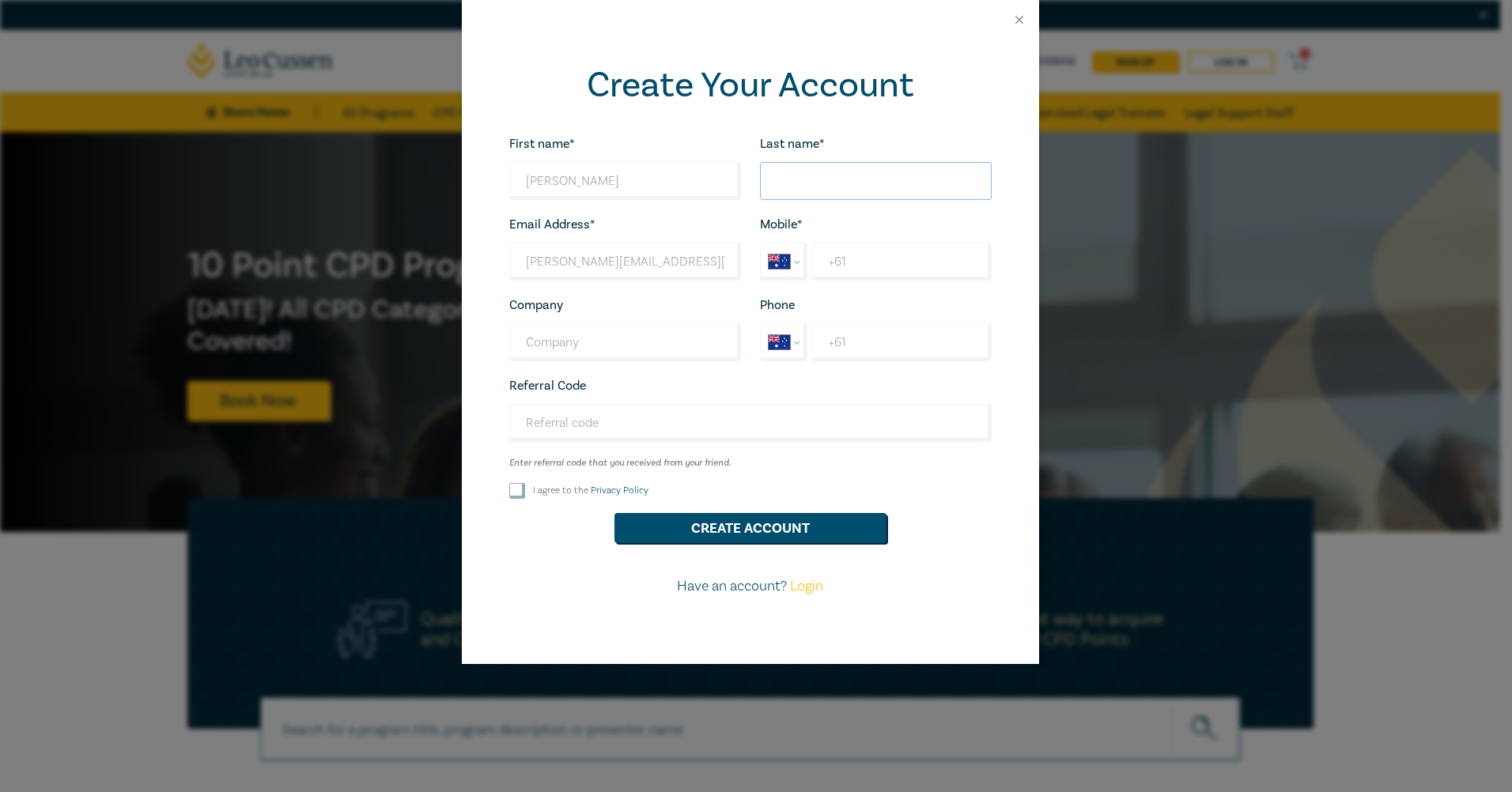
drag, startPoint x: 819, startPoint y: 190, endPoint x: 873, endPoint y: 188, distance: 54.0
click at [819, 190] on input "Last name*" at bounding box center [876, 181] width 231 height 38
type input "l"
type input "Lim"
click at [928, 269] on input "+61" at bounding box center [901, 262] width 179 height 38
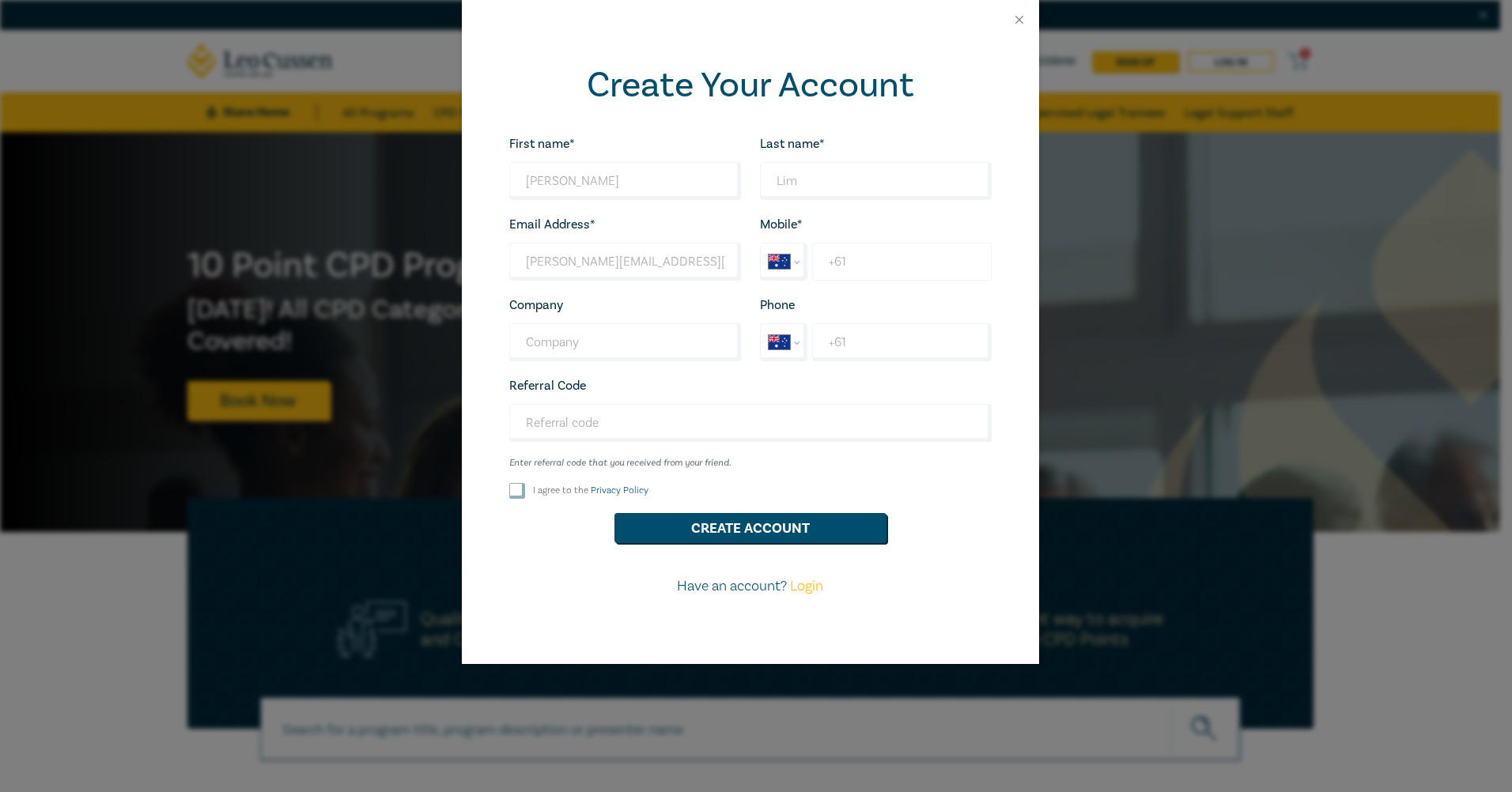
click at [614, 513] on button "Create Account" at bounding box center [750, 529] width 272 height 30
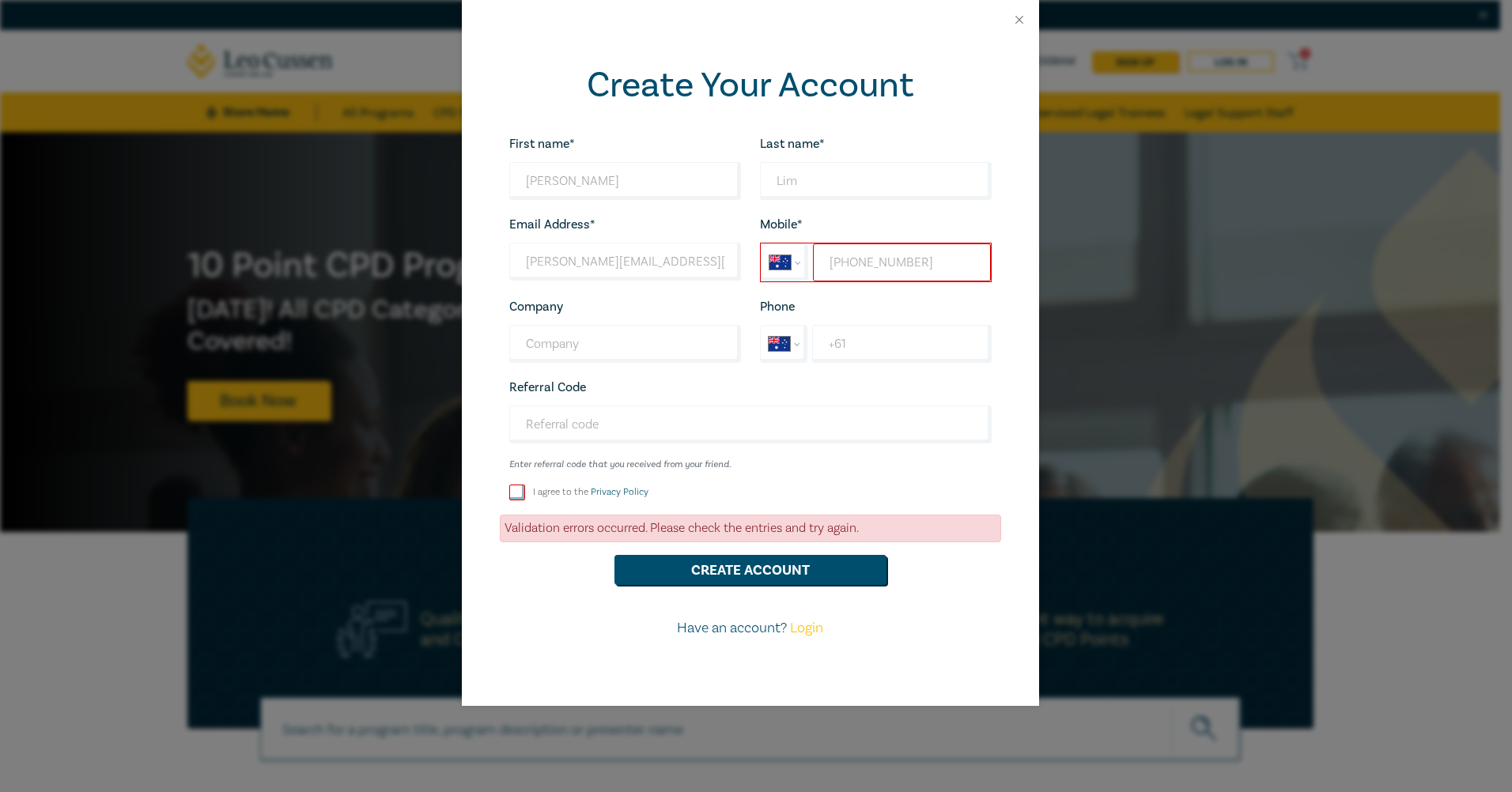
drag, startPoint x: 867, startPoint y: 263, endPoint x: 768, endPoint y: 258, distance: 99.1
click at [768, 258] on div "International Afghanistan Åland Islands Albania Algeria American Samoa Andorra …" at bounding box center [876, 263] width 231 height 39
click at [898, 260] on input "+61 61478419764" at bounding box center [901, 263] width 177 height 38
click at [865, 259] on input "+61 61478419764" at bounding box center [901, 263] width 177 height 38
type input "+61 478 419 764"
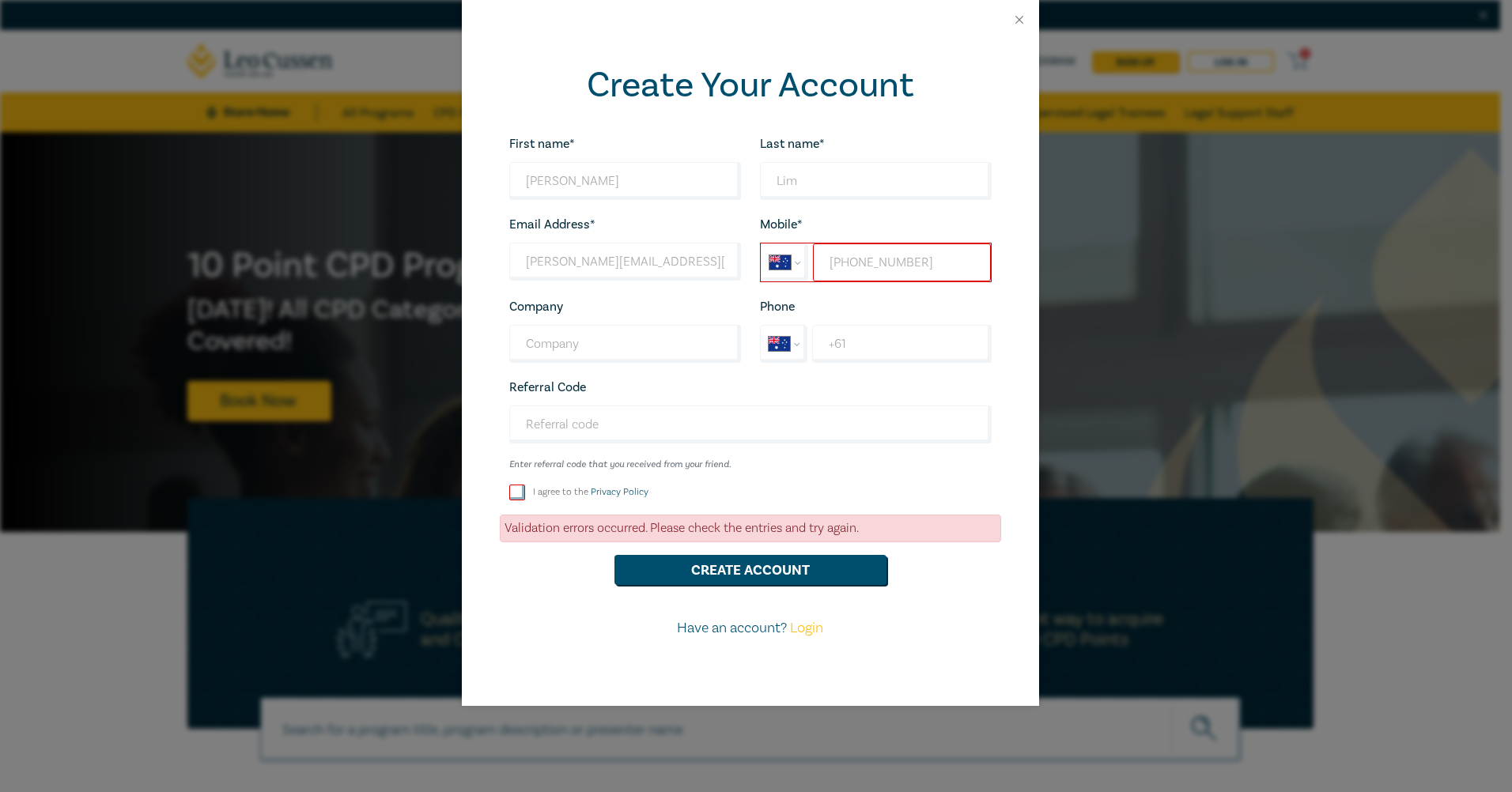
select select "NZ"
type input "+64 7 841 9764"
select select "NO"
type input "+47 841 97 64"
select select "NZ"
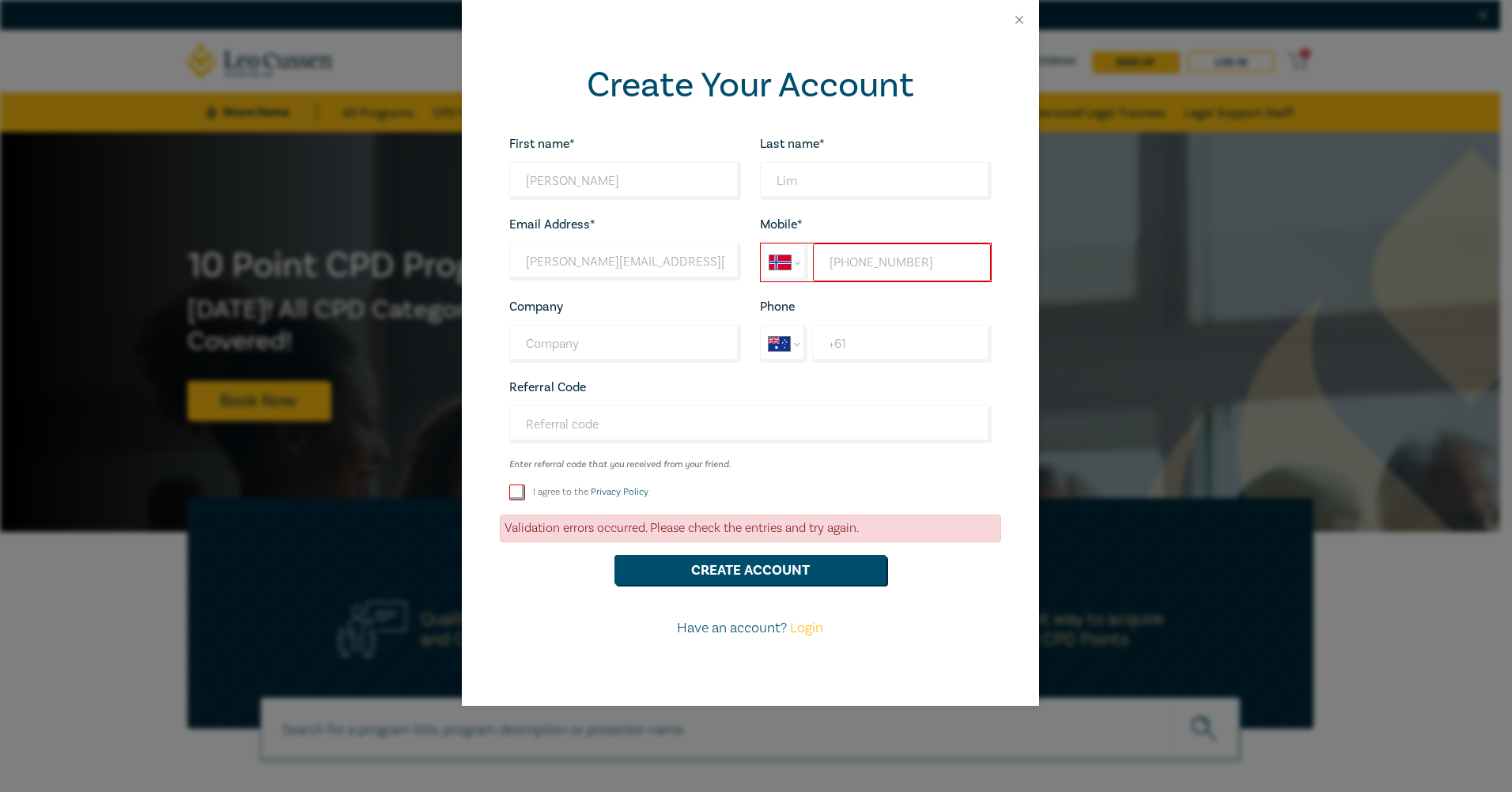
type input "+64 7 841 9764"
select select "AU"
type input "+61 478 419 764"
click at [677, 339] on input "Company" at bounding box center [625, 343] width 231 height 38
type input "Blackstone Legal Costing"
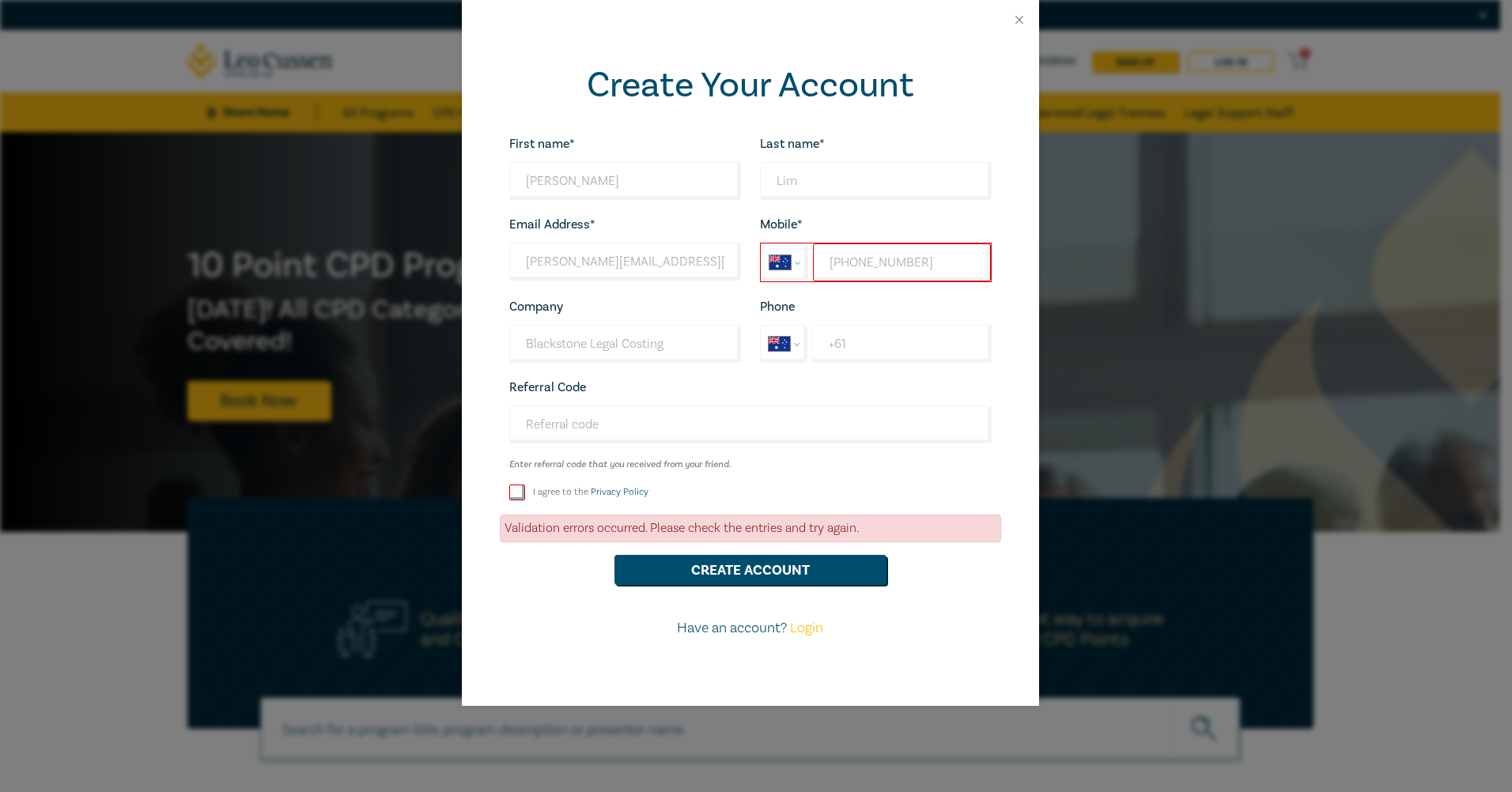
click at [517, 494] on input "I agree to the Privacy Policy" at bounding box center [517, 493] width 16 height 16
checkbox input "true"
click at [668, 561] on button "Create Account" at bounding box center [750, 570] width 272 height 30
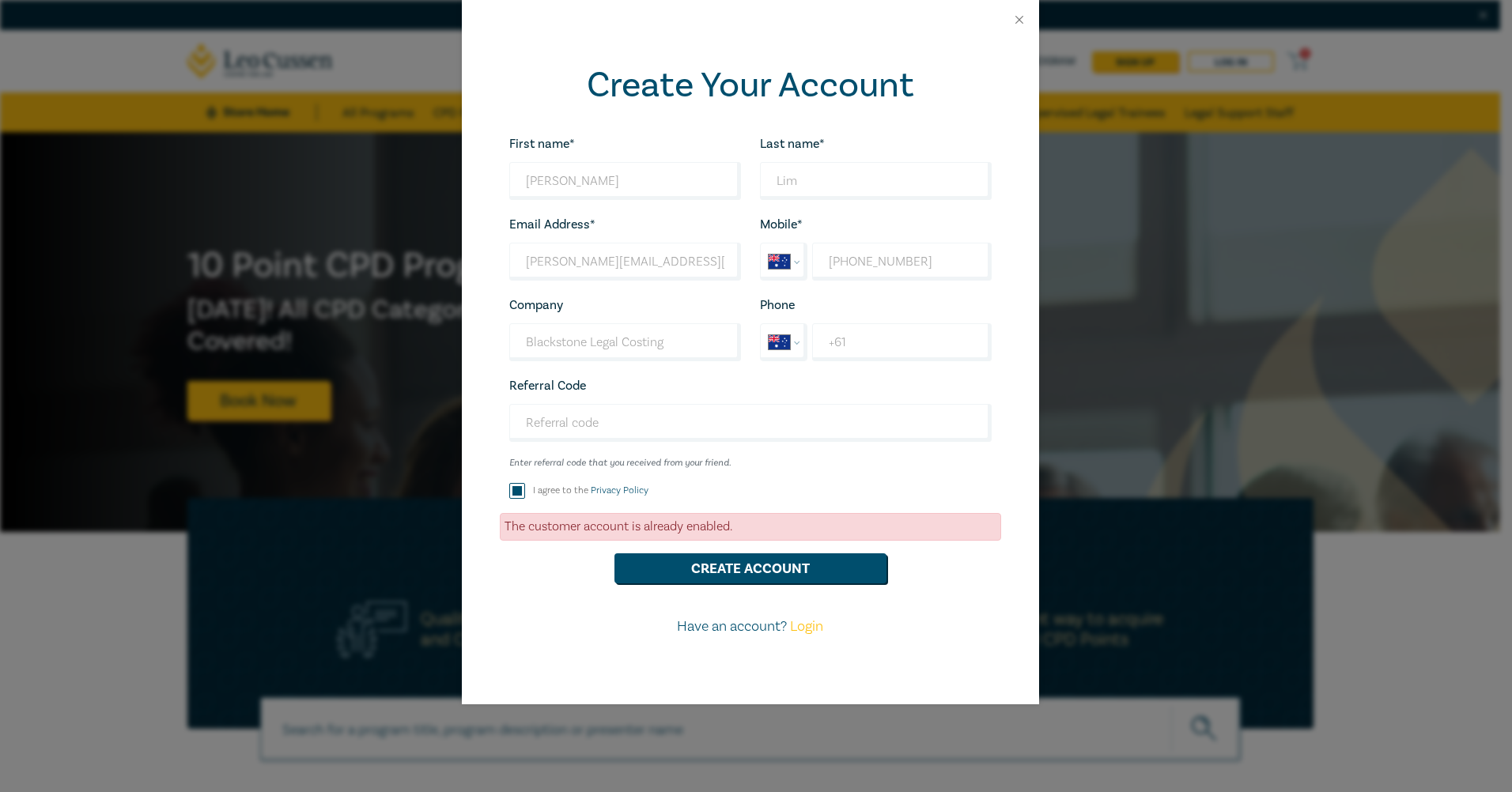
click at [815, 634] on link "Login" at bounding box center [806, 626] width 33 height 18
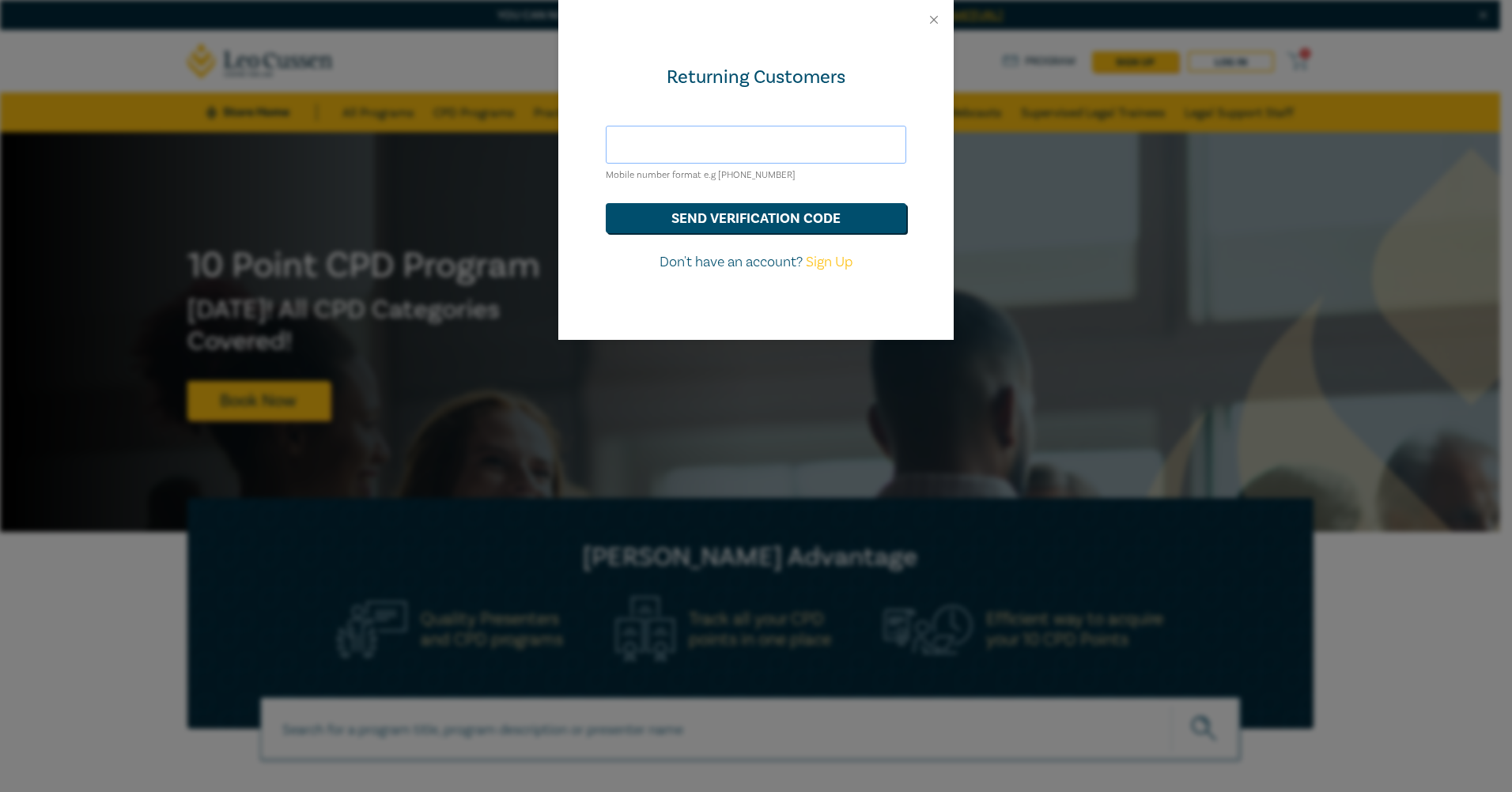
click at [726, 135] on input "text" at bounding box center [756, 144] width 301 height 38
type input "kerry.lim@bstone.legal"
click at [718, 213] on button "send verification code" at bounding box center [756, 218] width 301 height 30
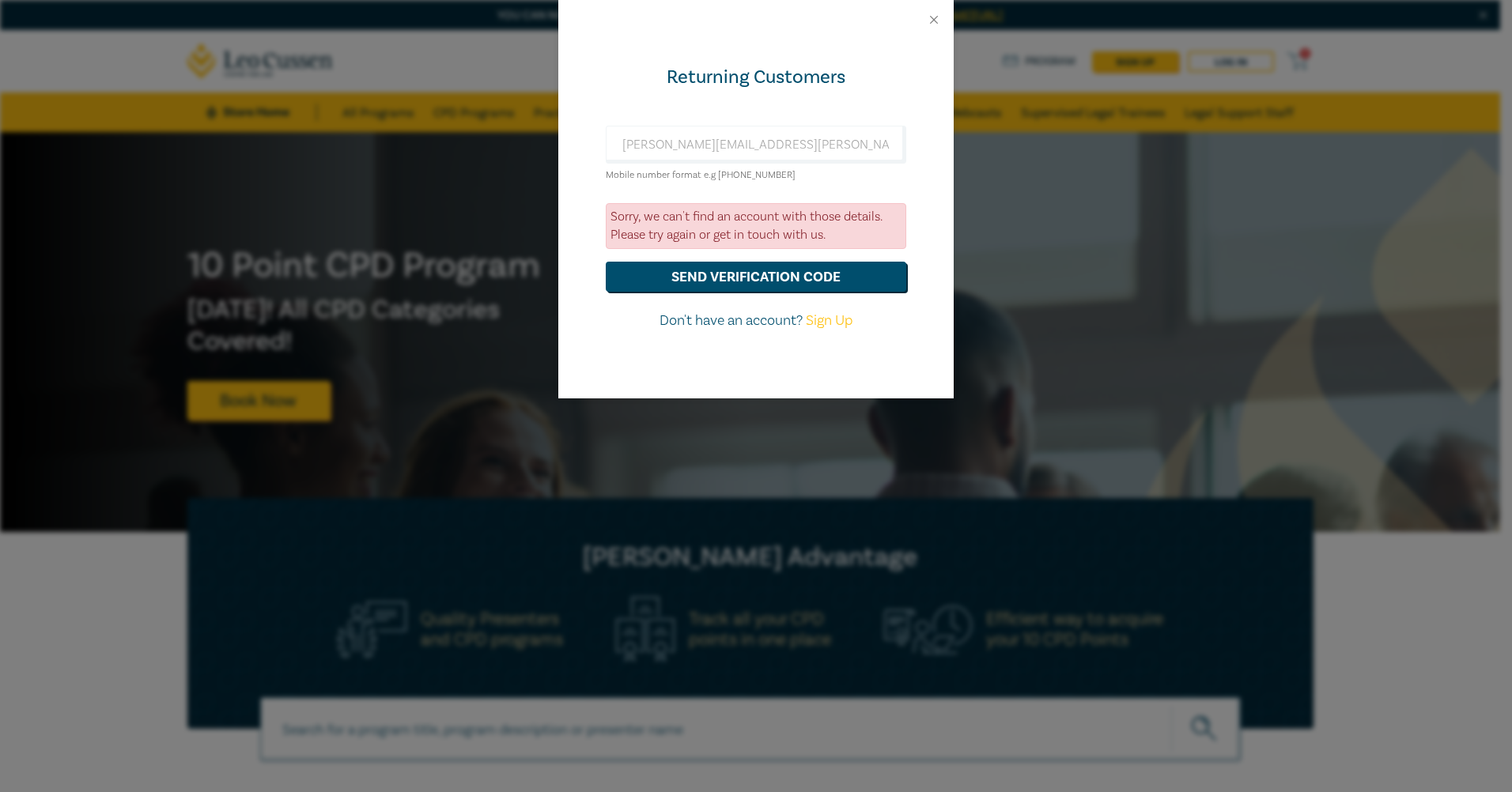
click at [837, 322] on link "Sign Up" at bounding box center [829, 320] width 46 height 18
select select "AU"
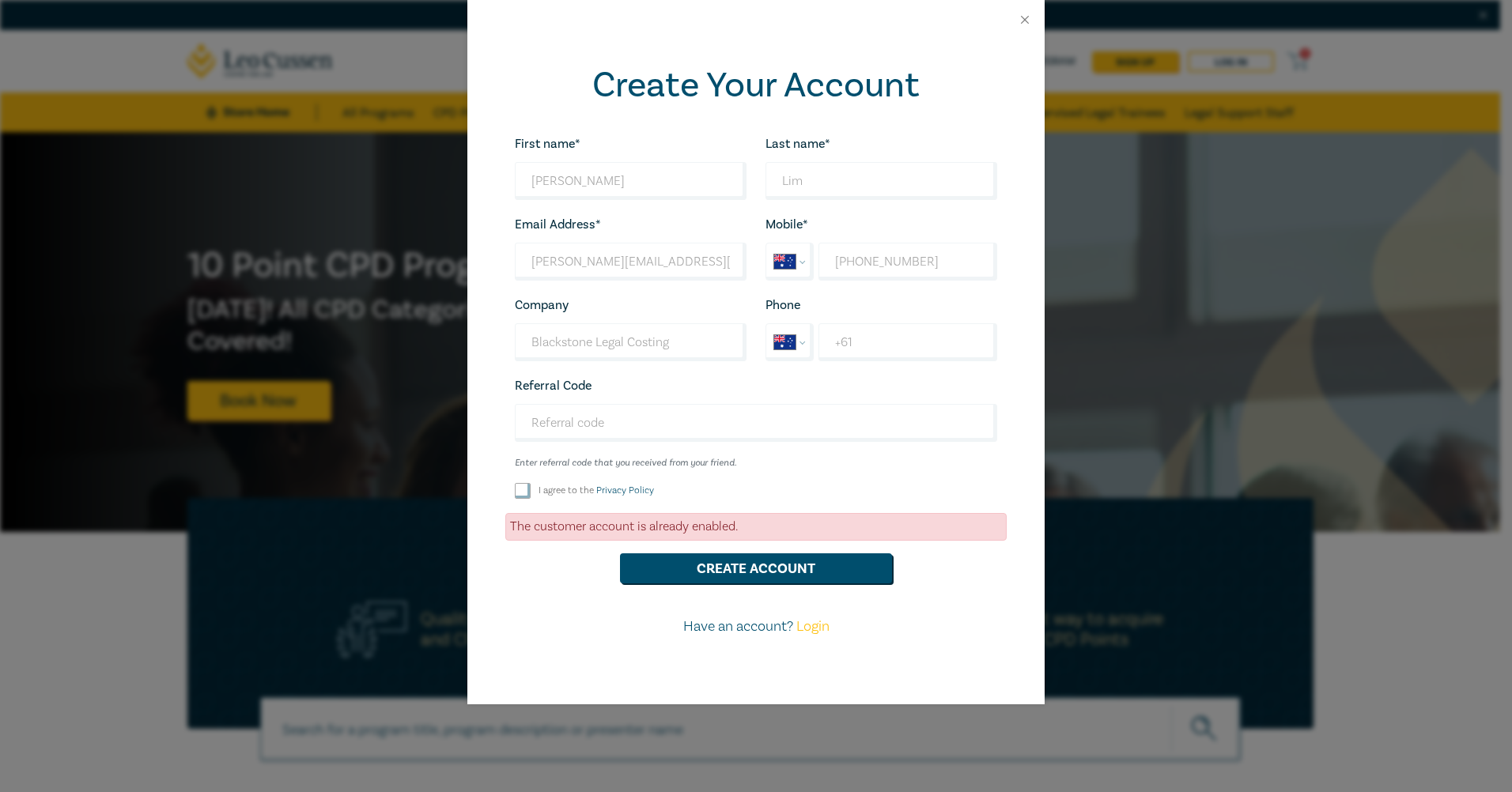
click at [522, 489] on input "I agree to the Privacy Policy" at bounding box center [522, 491] width 16 height 16
checkbox input "true"
click at [677, 571] on button "Create Account" at bounding box center [756, 569] width 272 height 30
click at [603, 206] on div "First name* Kerry Looks good! Last name* Lim Looks good! Email Address* kerry.l…" at bounding box center [756, 392] width 501 height 516
click at [599, 174] on input "[PERSON_NAME]" at bounding box center [630, 181] width 231 height 38
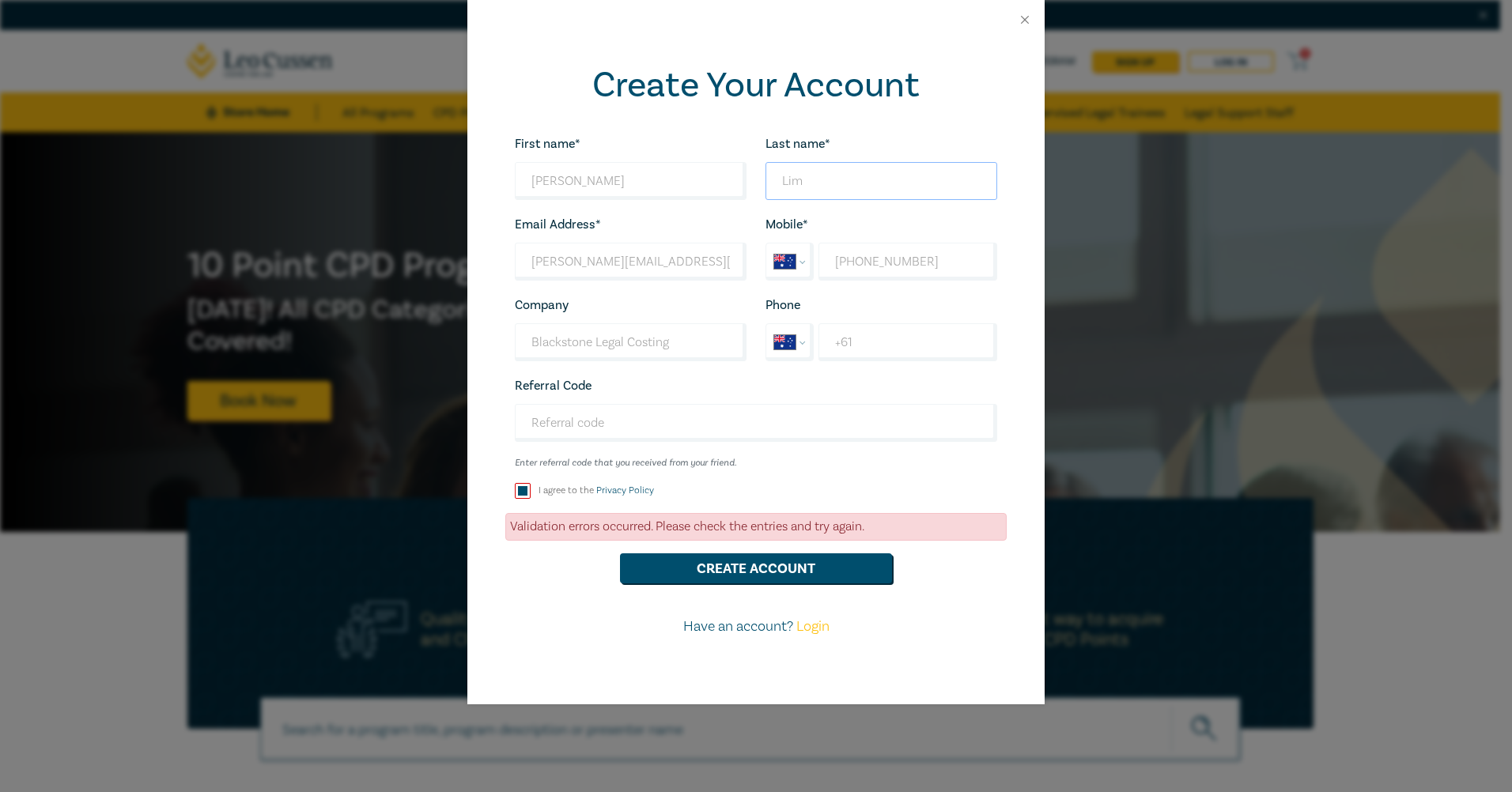
click at [805, 172] on input "Lim" at bounding box center [881, 181] width 231 height 38
click at [619, 240] on div "Email Address* kerry.lim@bstone.legal Wrong Email Address." at bounding box center [631, 247] width 251 height 67
click at [627, 255] on input "kerry.lim@bstone.legal" at bounding box center [630, 262] width 231 height 38
click at [891, 239] on div "Mobile* International Afghanistan Åland Islands Albania Algeria American Samoa …" at bounding box center [881, 247] width 251 height 67
click at [902, 254] on input "+61 478 419 764" at bounding box center [908, 262] width 179 height 38
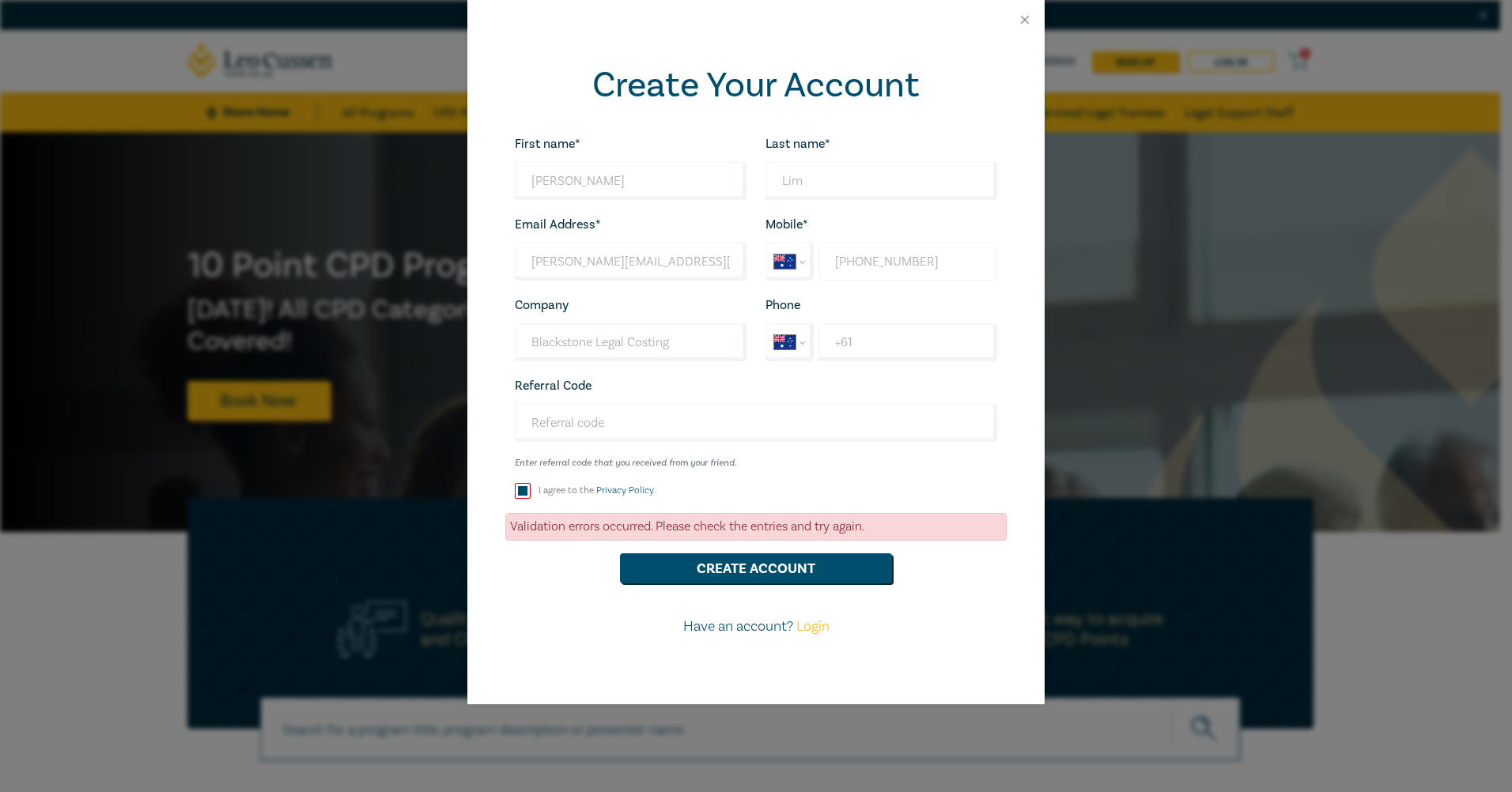
click at [920, 263] on input "+61 478 419 764" at bounding box center [908, 262] width 179 height 38
drag, startPoint x: 937, startPoint y: 260, endPoint x: 815, endPoint y: 260, distance: 122.0
click at [815, 260] on div "International Afghanistan Åland Islands Albania Algeria American Samoa Andorra …" at bounding box center [881, 262] width 231 height 38
select select "ZZ"
type input "+61 478 419 76"
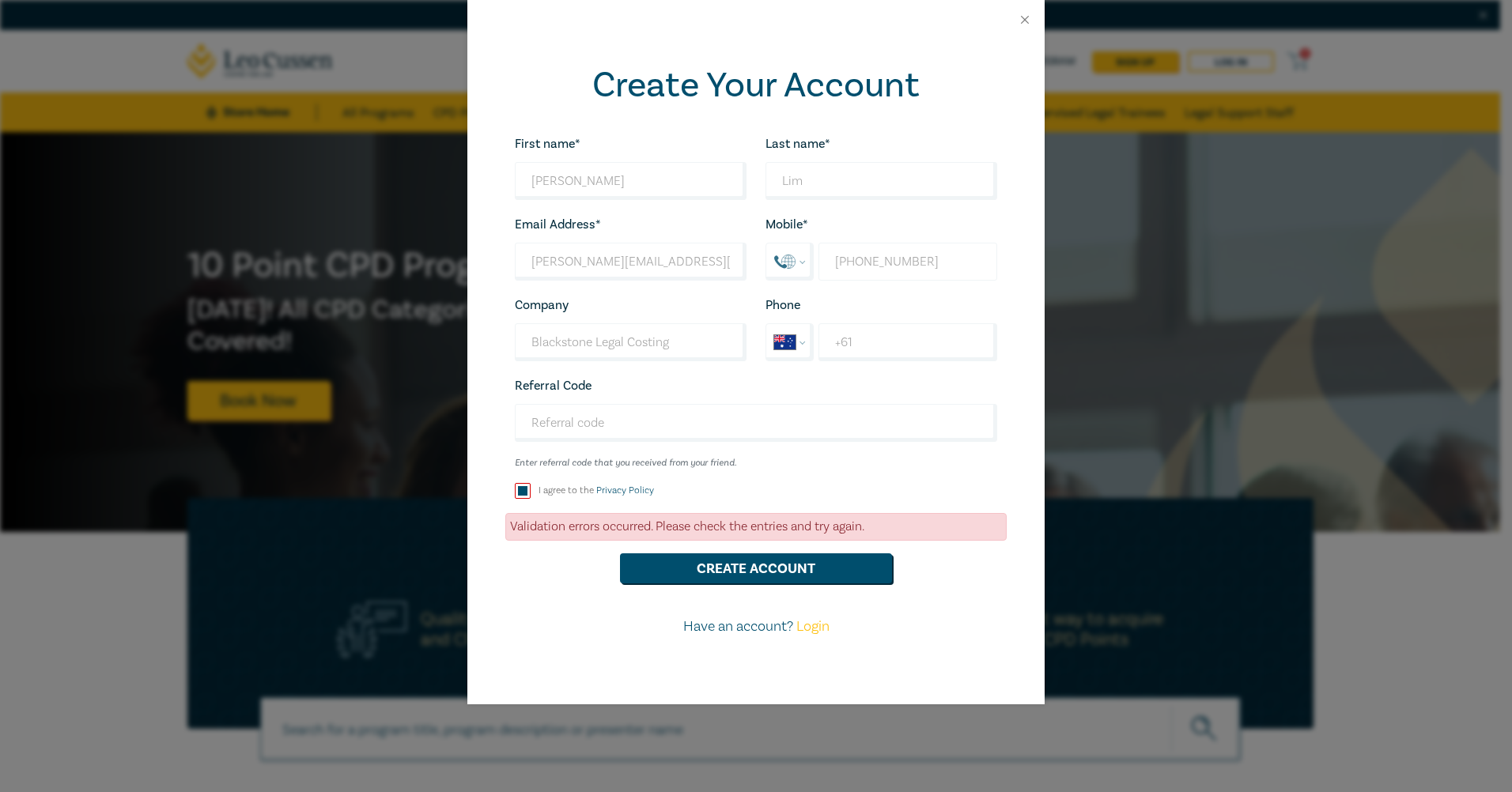
select select "AU"
type input "+61 478 419 764"
click at [651, 351] on input "Blackstone Legal Costing" at bounding box center [630, 342] width 231 height 38
click at [876, 345] on input "+61" at bounding box center [908, 342] width 179 height 38
click at [656, 415] on input "Referral Code" at bounding box center [756, 423] width 482 height 38
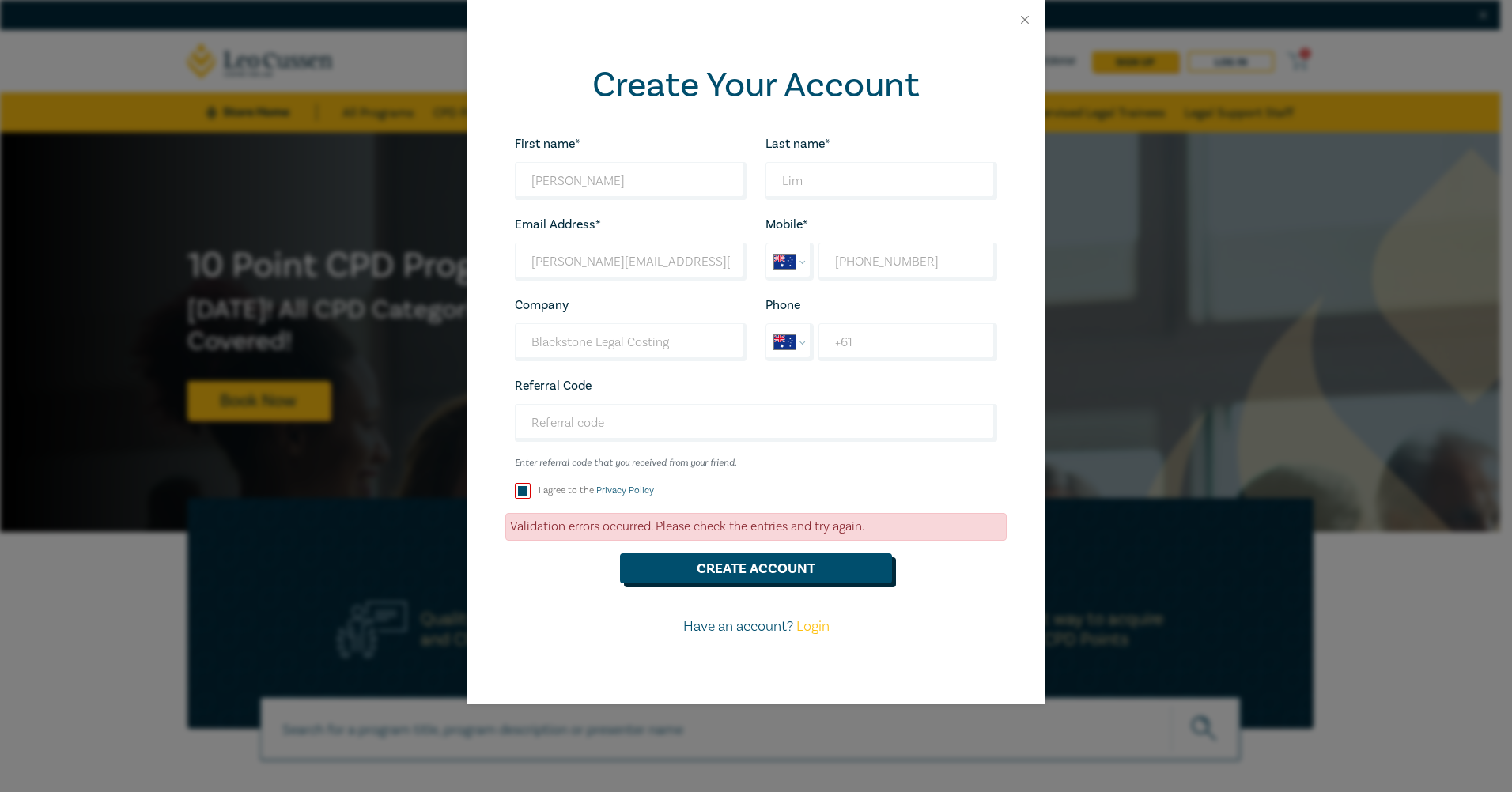
click at [663, 569] on button "Create Account" at bounding box center [756, 569] width 272 height 30
click at [1131, 373] on div "Create Your Account First name* Kerry Looks good! Last name* Lim Looks good! Em…" at bounding box center [756, 396] width 1512 height 792
